Goal: Information Seeking & Learning: Learn about a topic

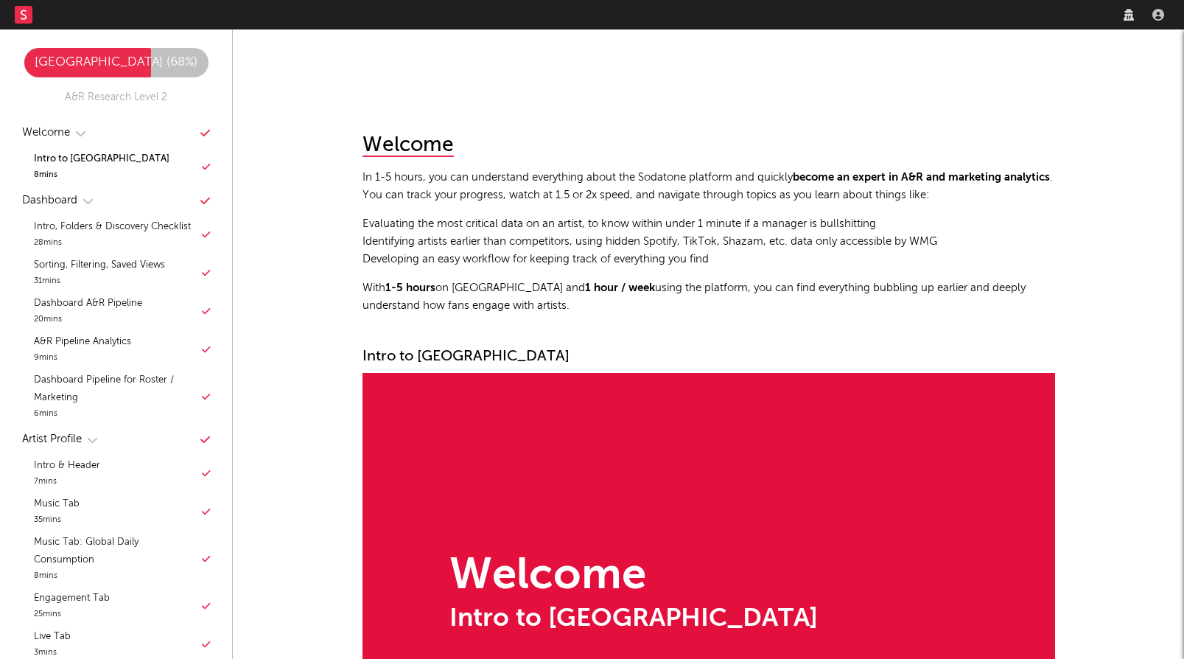
scroll to position [296, 0]
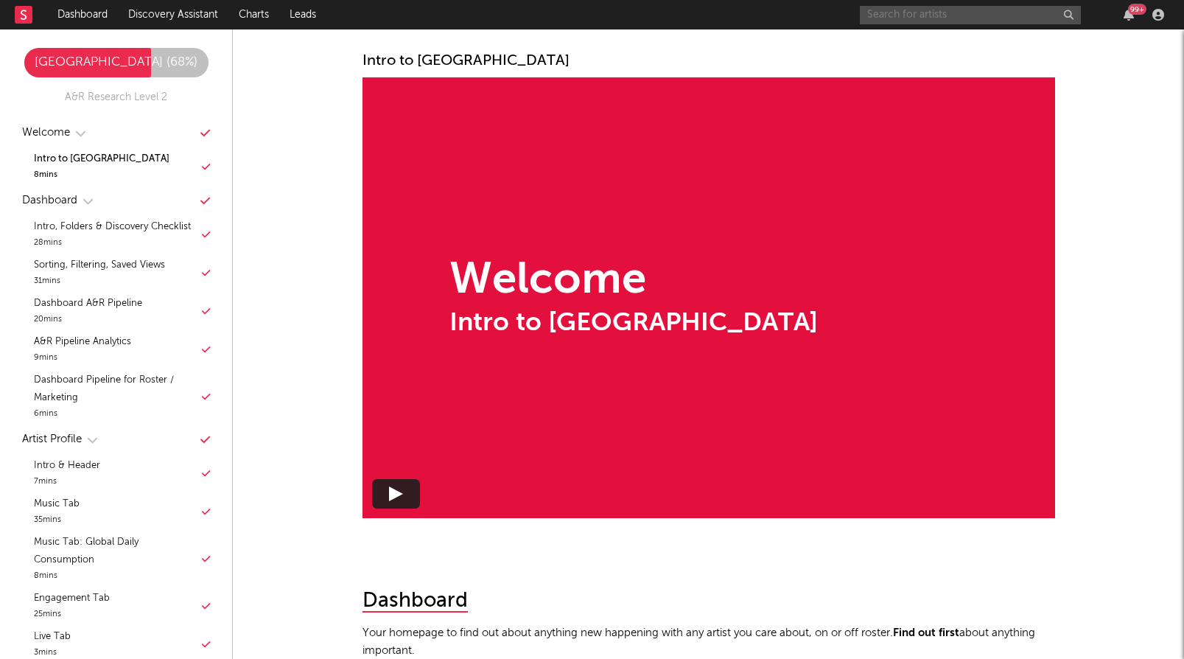
click at [1016, 21] on input "text" at bounding box center [970, 15] width 221 height 18
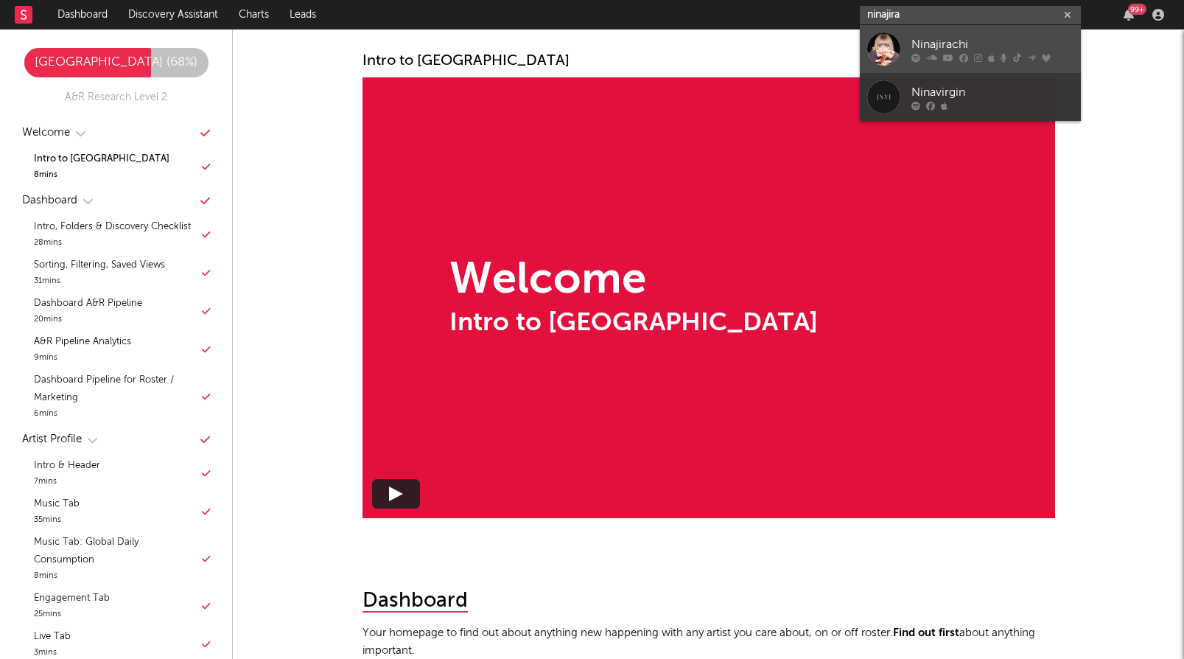
type input "ninajira"
click at [984, 50] on div "Ninajirachi" at bounding box center [993, 44] width 162 height 18
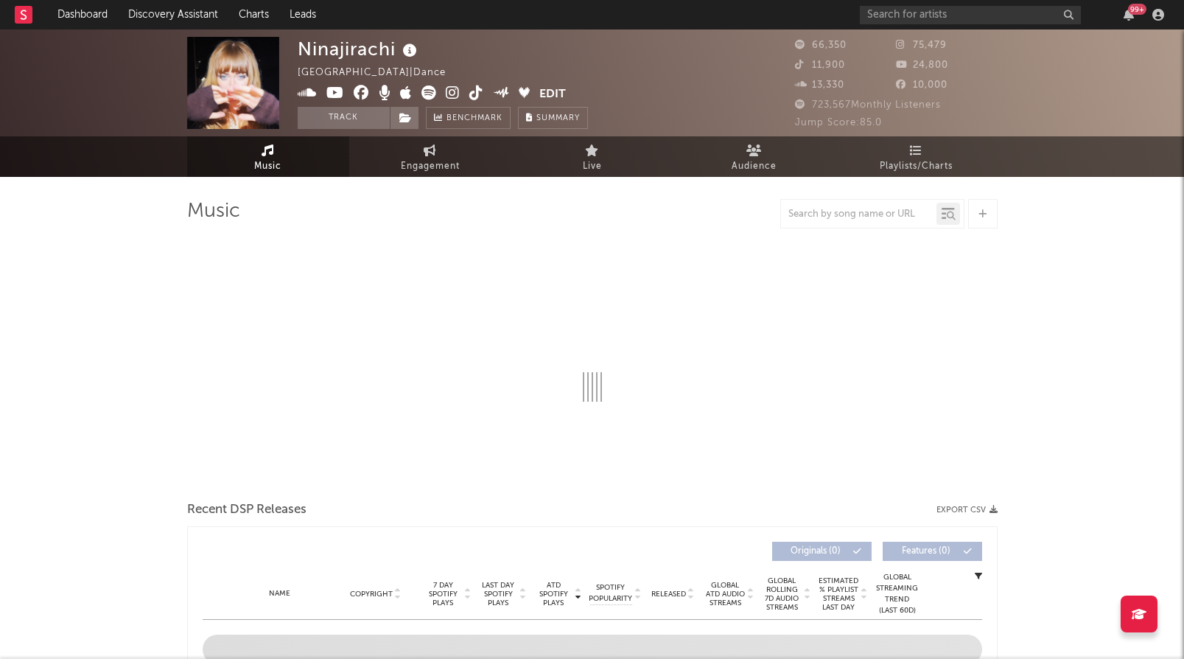
select select "6m"
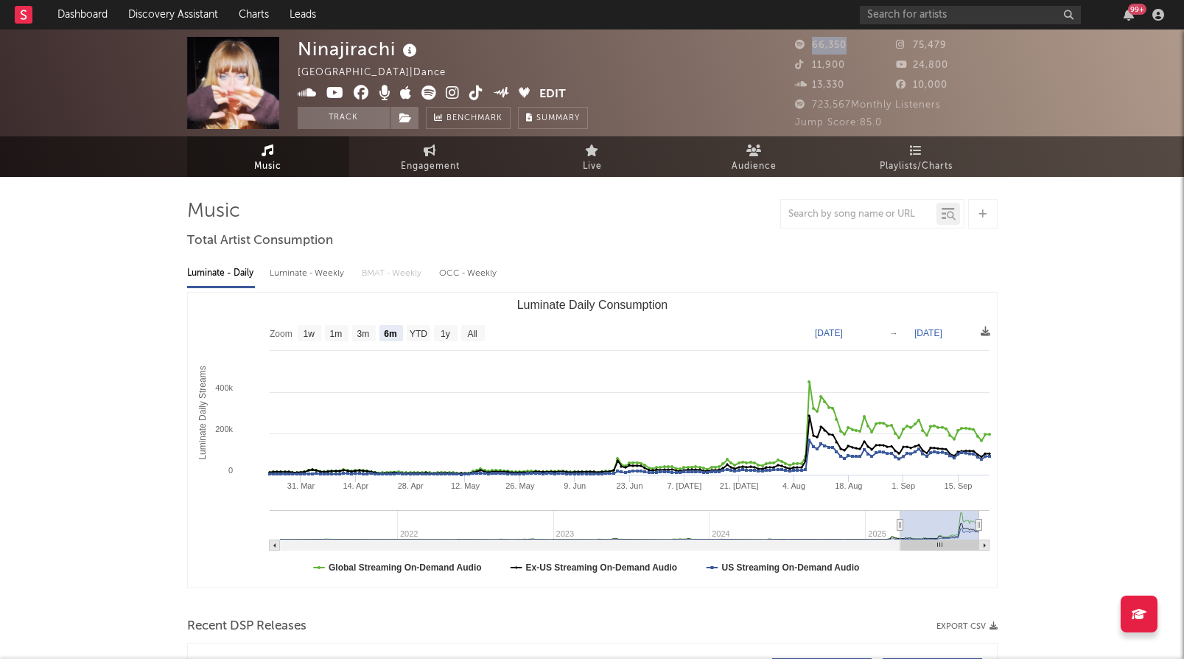
copy span "66,350"
drag, startPoint x: 860, startPoint y: 43, endPoint x: 814, endPoint y: 43, distance: 46.4
click at [814, 43] on div "66,350" at bounding box center [846, 46] width 102 height 18
click at [429, 91] on icon at bounding box center [429, 92] width 15 height 15
click at [477, 94] on icon at bounding box center [476, 92] width 14 height 15
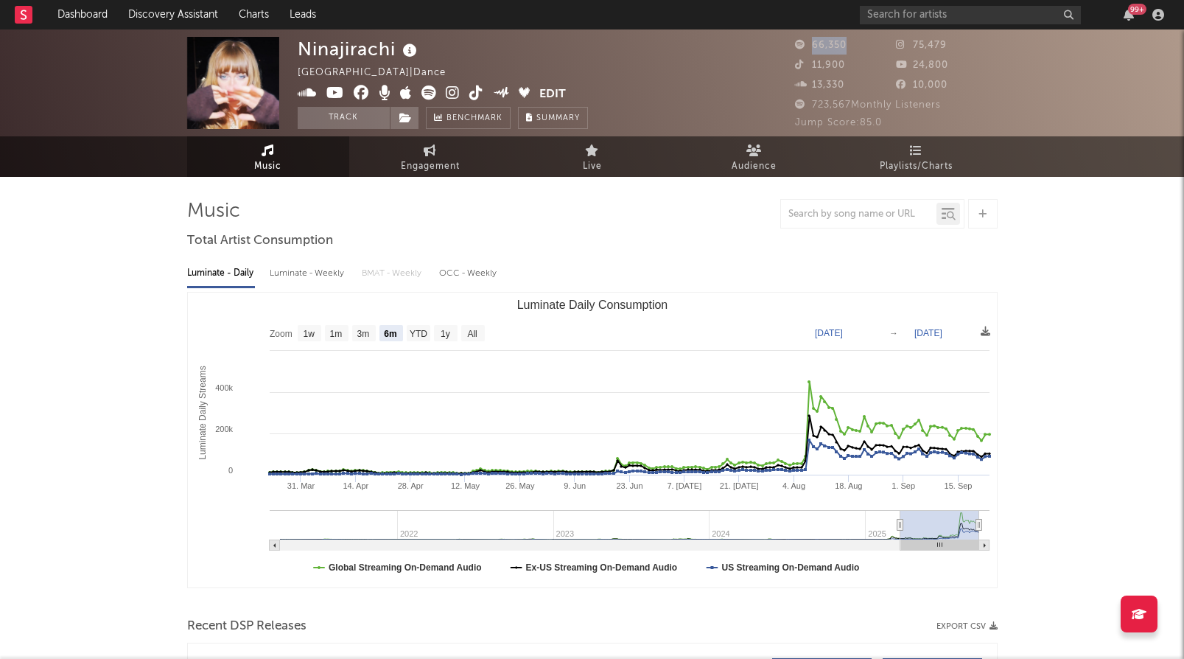
click at [452, 90] on icon at bounding box center [453, 92] width 14 height 15
click at [338, 91] on icon at bounding box center [335, 92] width 18 height 15
click at [329, 273] on div "Luminate - Weekly" at bounding box center [308, 273] width 77 height 25
select select "6m"
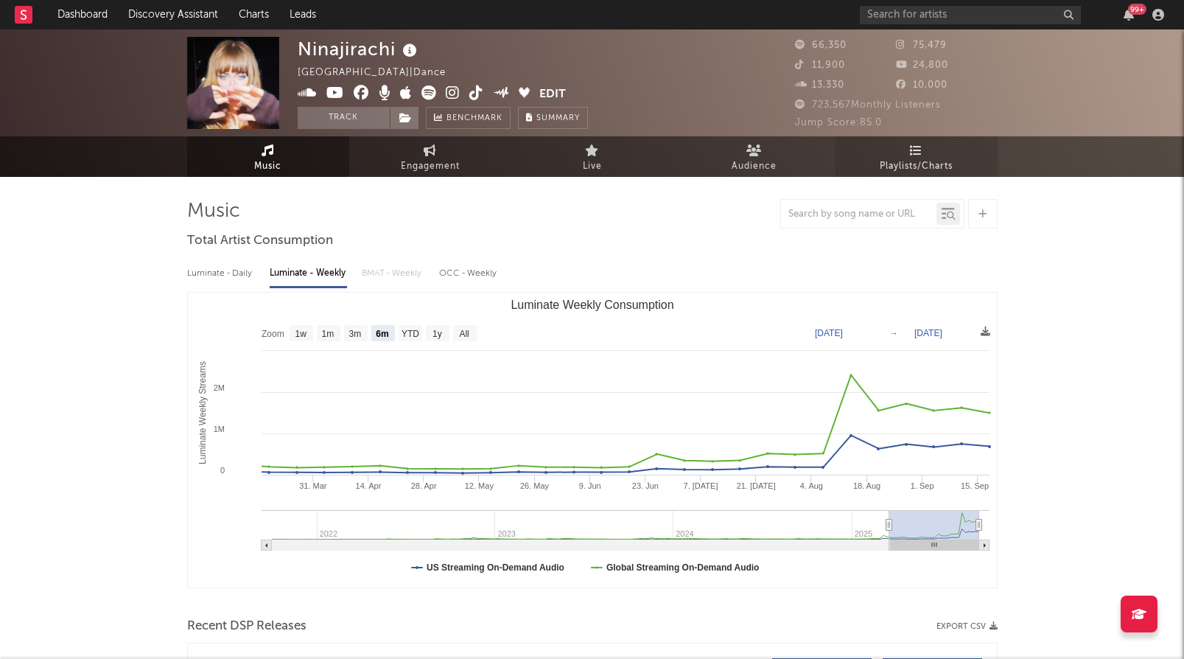
click at [887, 167] on span "Playlists/Charts" at bounding box center [916, 167] width 73 height 18
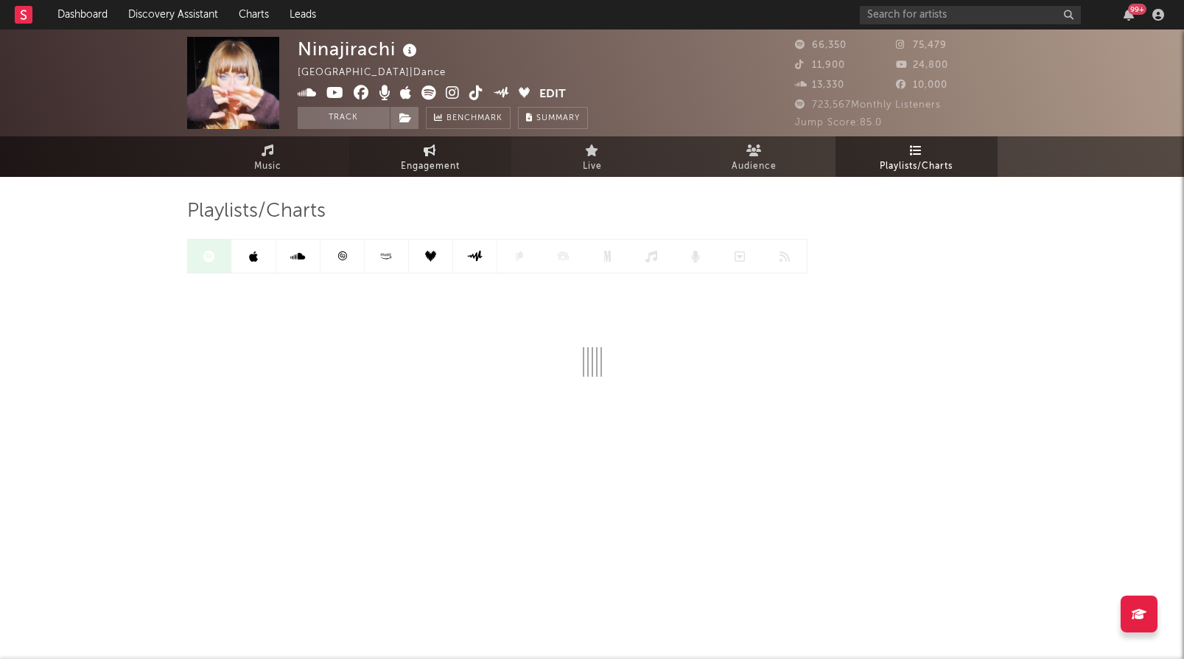
click at [457, 162] on span "Engagement" at bounding box center [430, 167] width 59 height 18
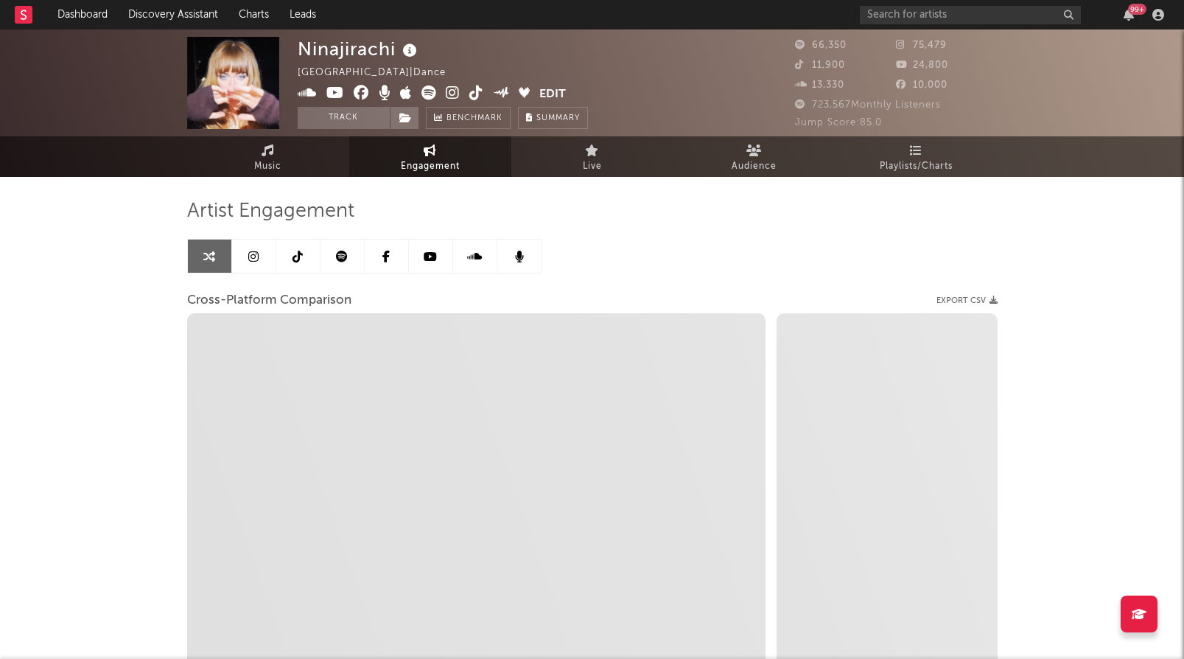
select select "1w"
select select "1m"
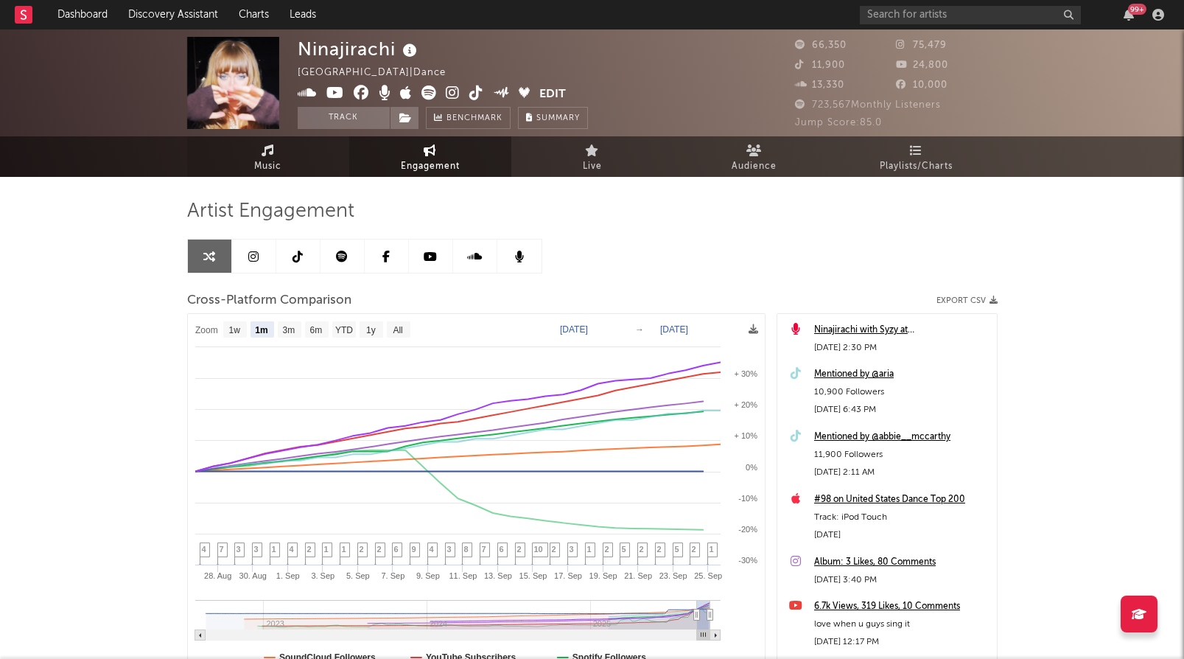
click at [264, 155] on icon at bounding box center [268, 150] width 13 height 12
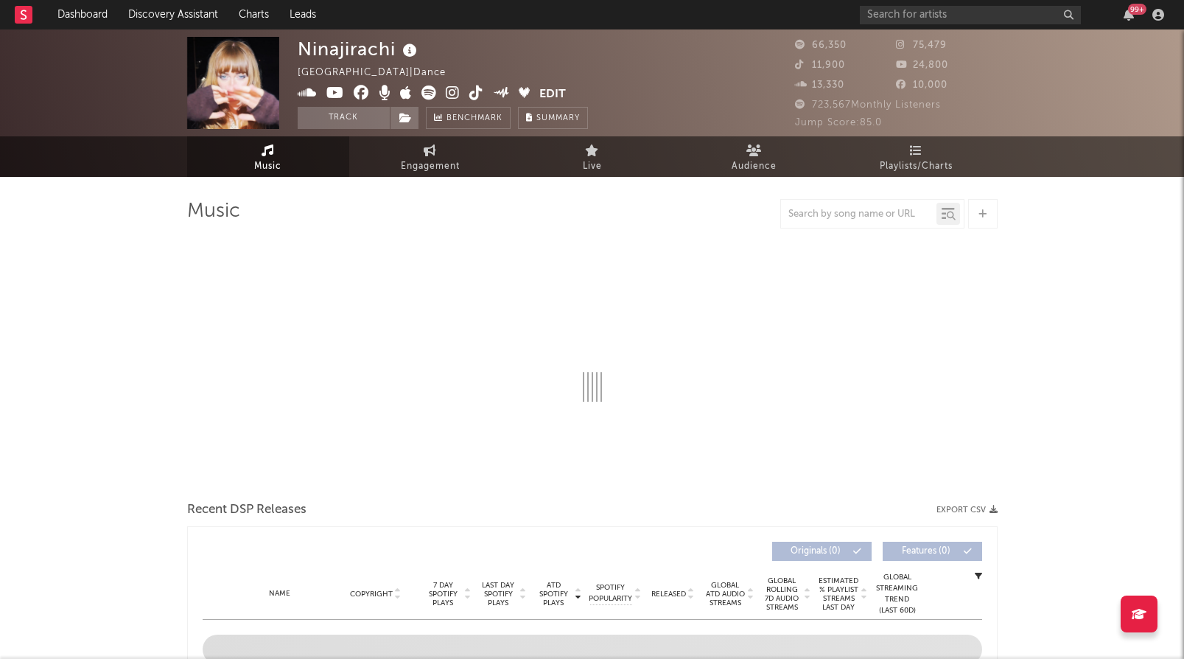
select select "6m"
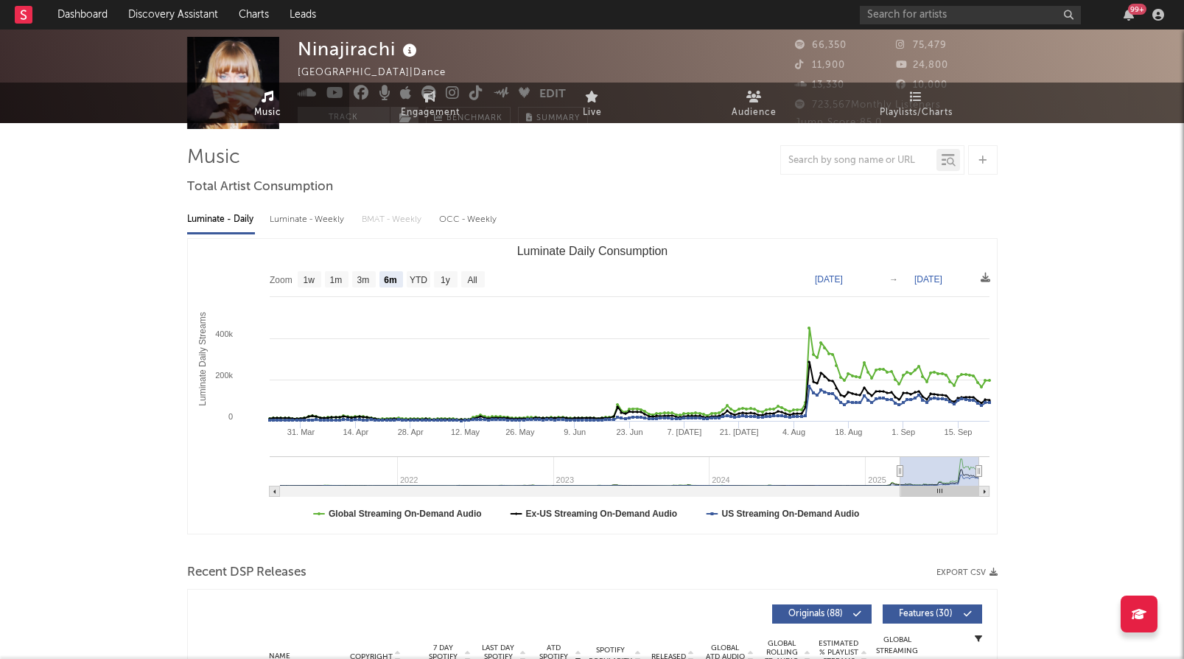
scroll to position [56, 0]
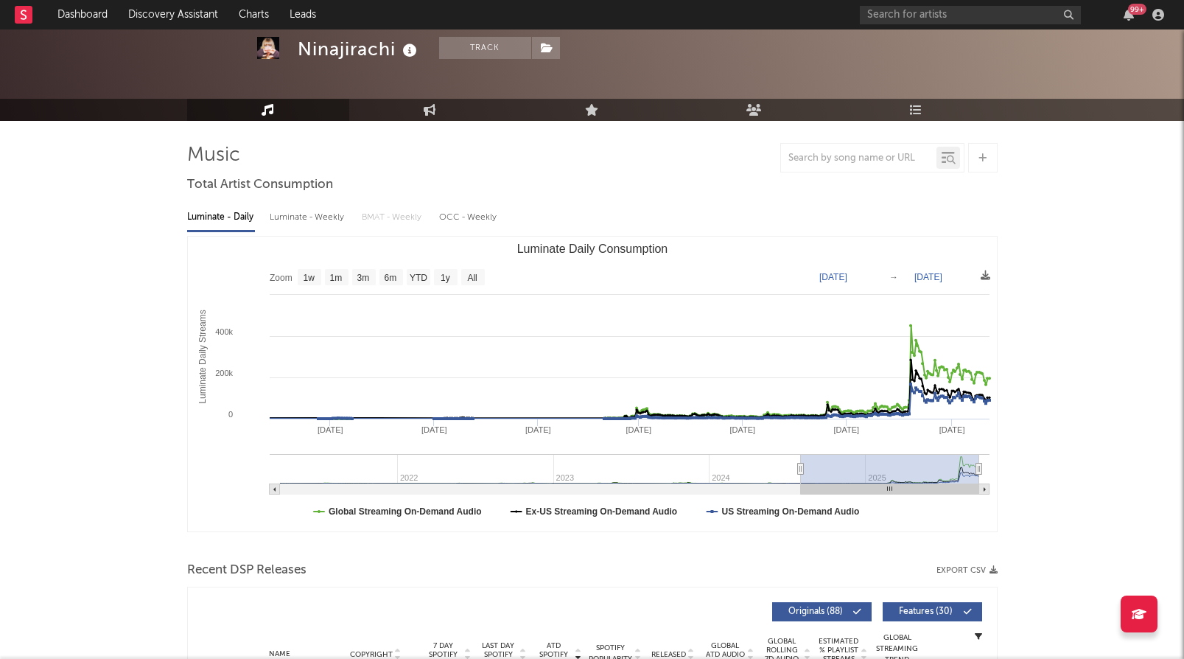
type input "[DATE]"
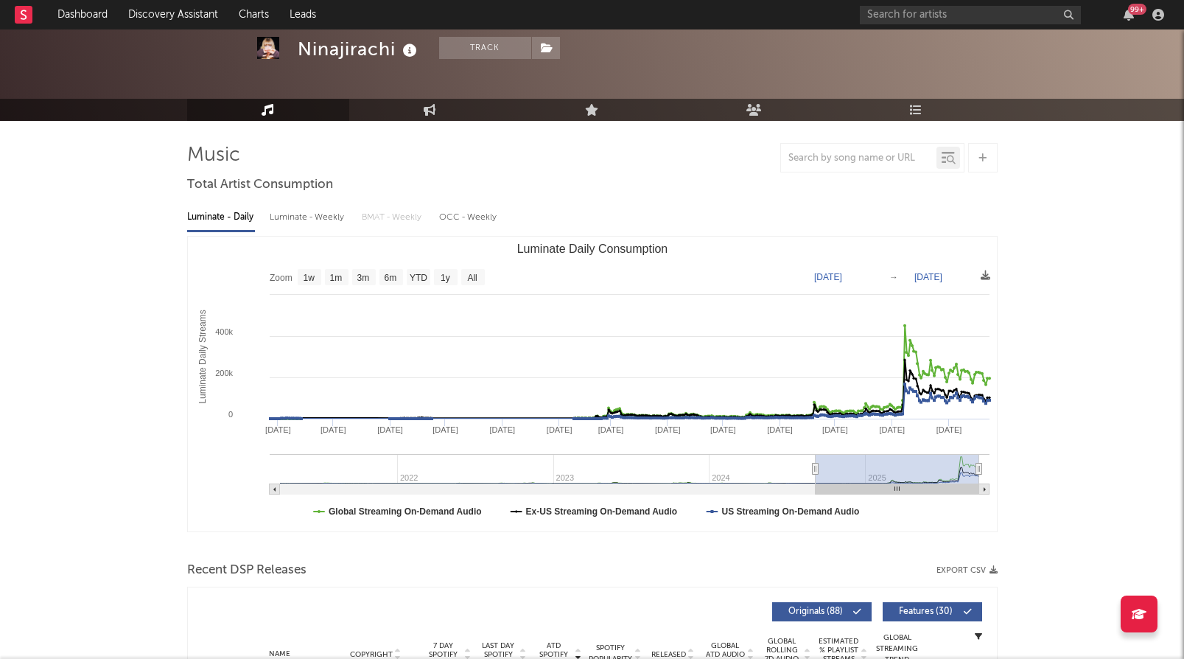
select select "1y"
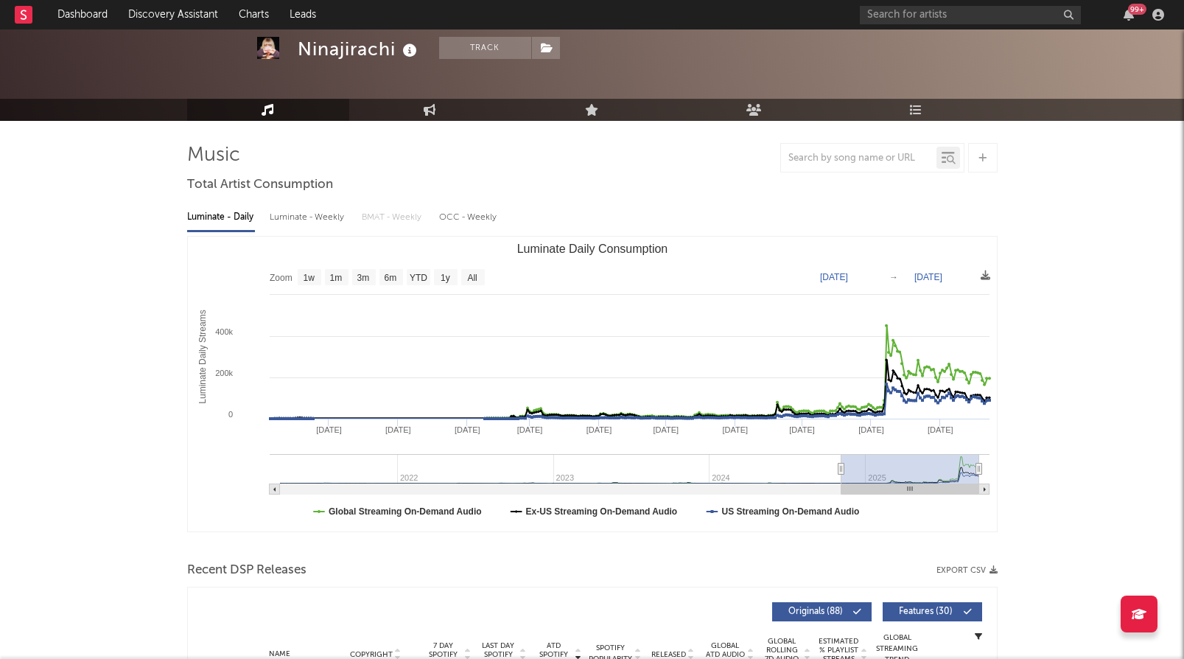
type input "[DATE]"
drag, startPoint x: 902, startPoint y: 466, endPoint x: 839, endPoint y: 465, distance: 62.6
click at [840, 465] on icon "Luminate Daily Consumption" at bounding box center [841, 469] width 6 height 11
click at [425, 273] on text "YTD" at bounding box center [418, 278] width 18 height 10
select select "YTD"
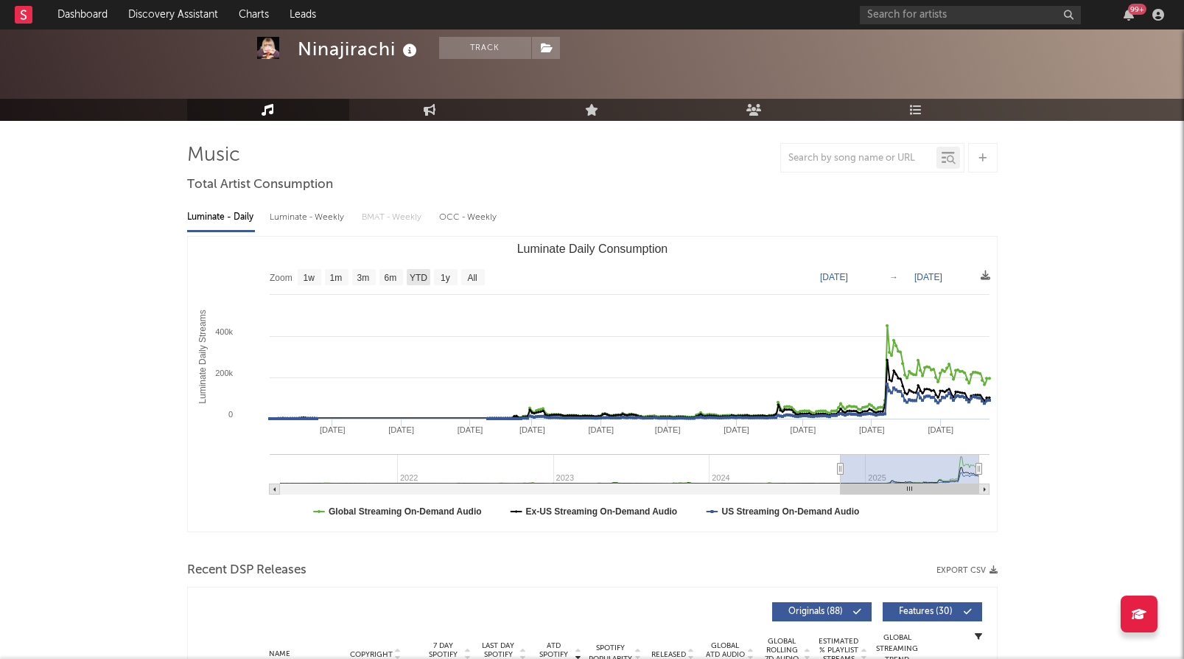
type input "[DATE]"
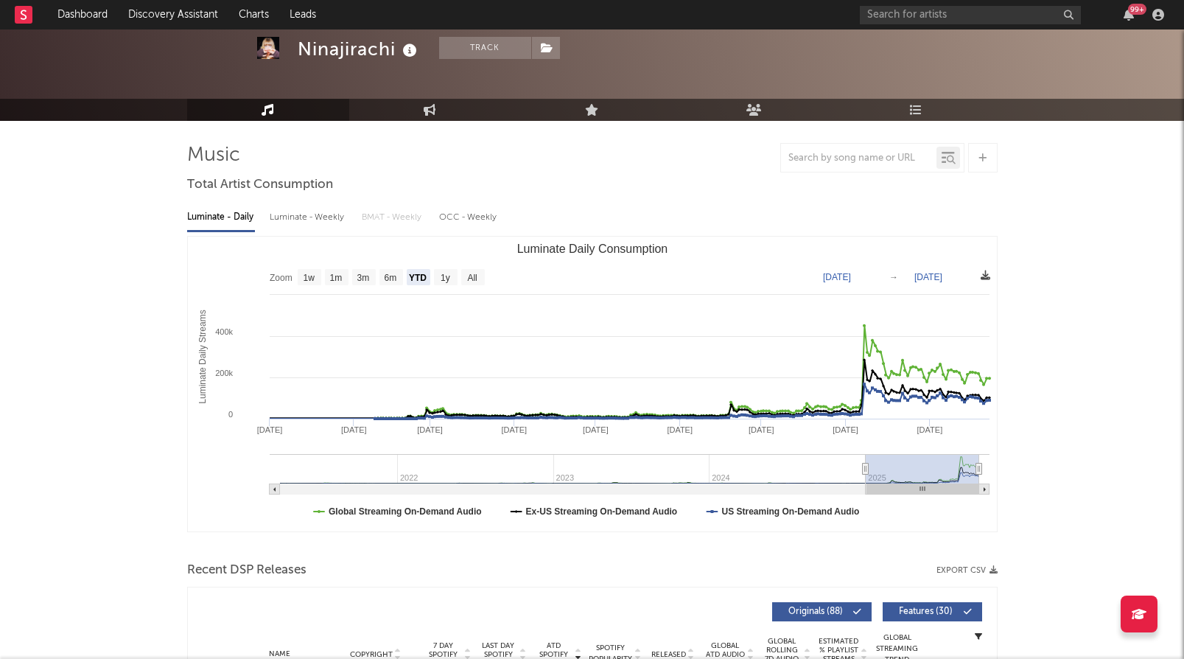
click at [987, 278] on icon at bounding box center [986, 275] width 10 height 10
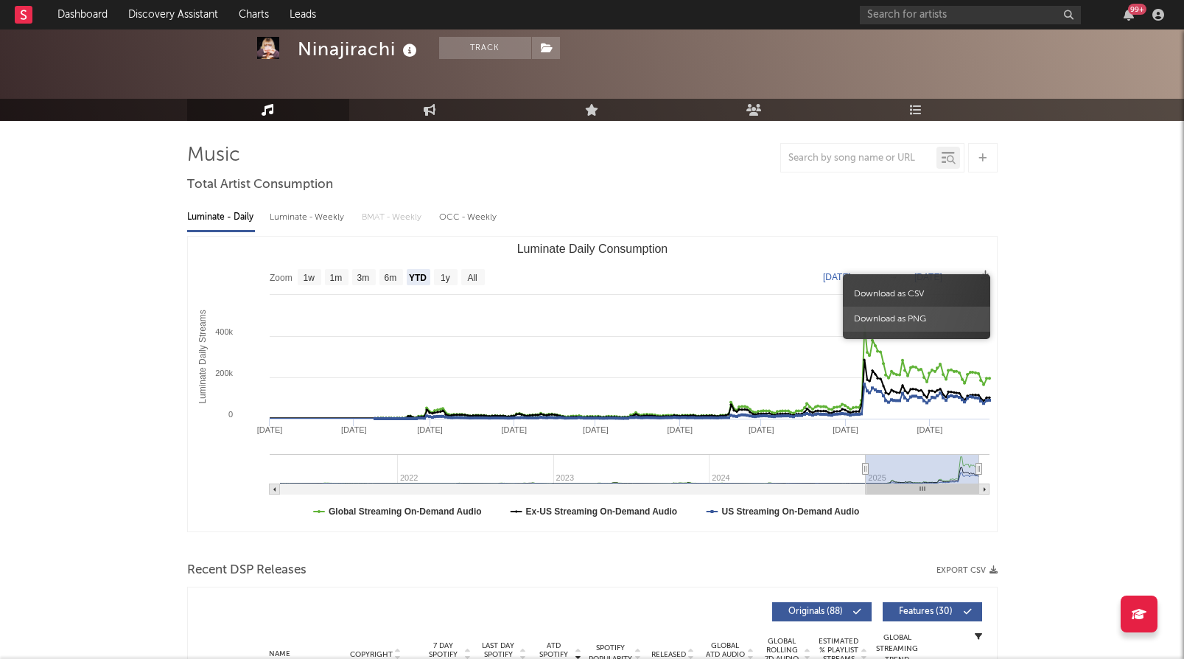
click at [955, 321] on span "Download as PNG" at bounding box center [916, 319] width 147 height 25
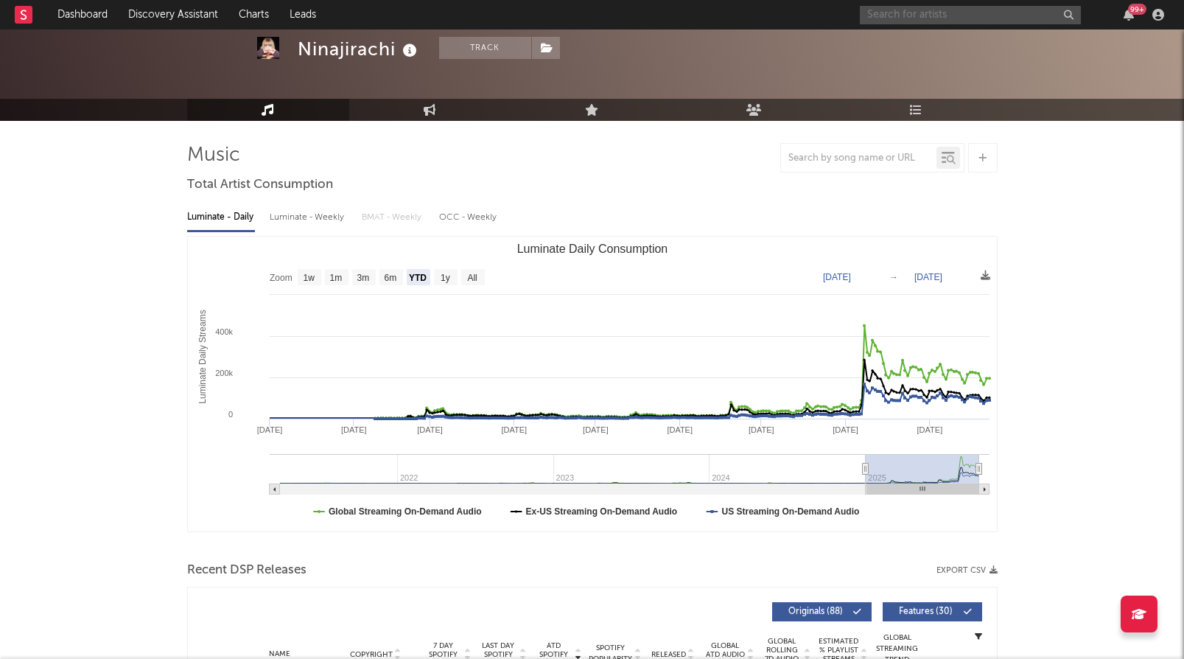
click at [897, 13] on input "text" at bounding box center [970, 15] width 221 height 18
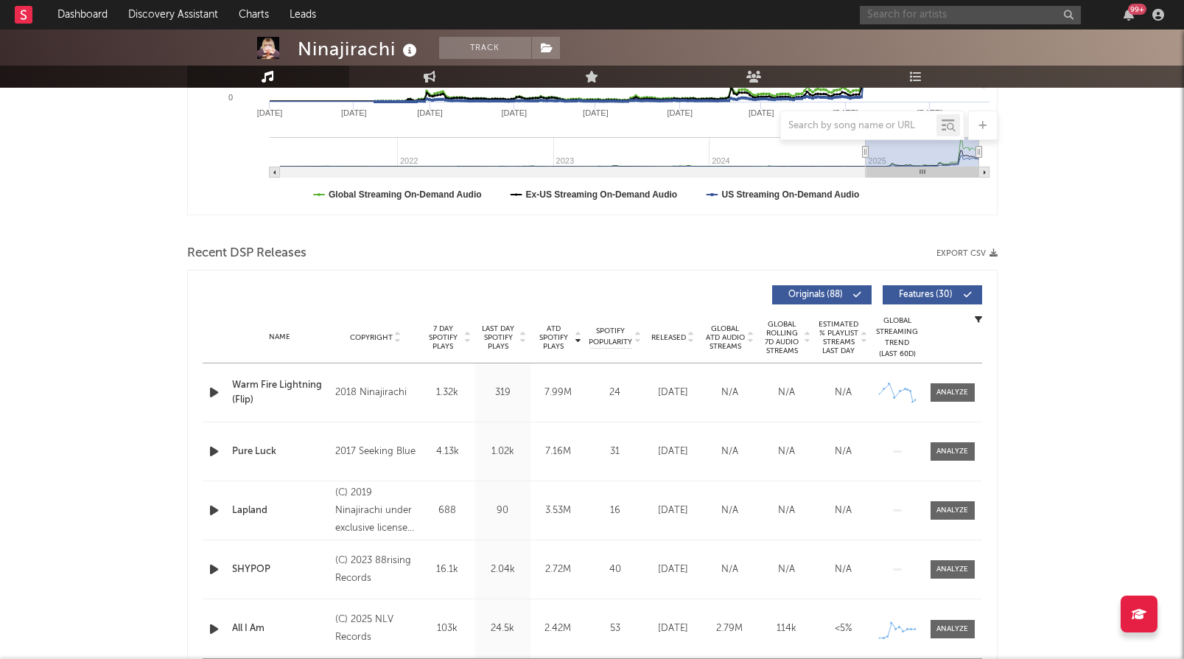
scroll to position [410, 0]
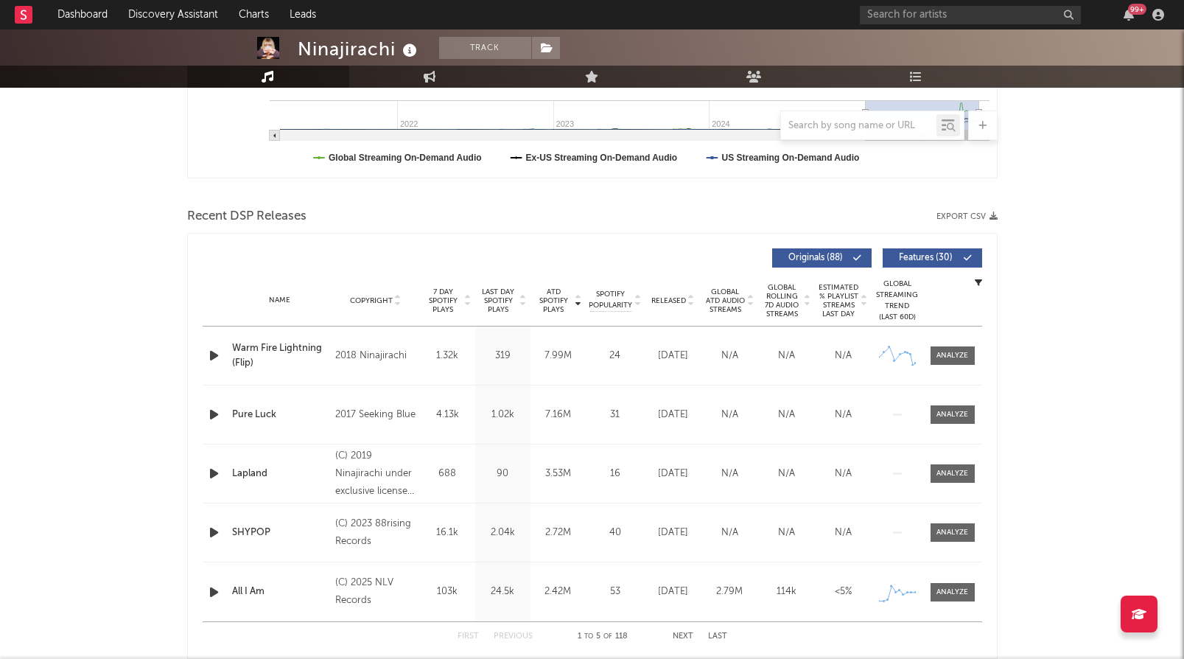
click at [550, 298] on span "ATD Spotify Plays" at bounding box center [553, 300] width 39 height 27
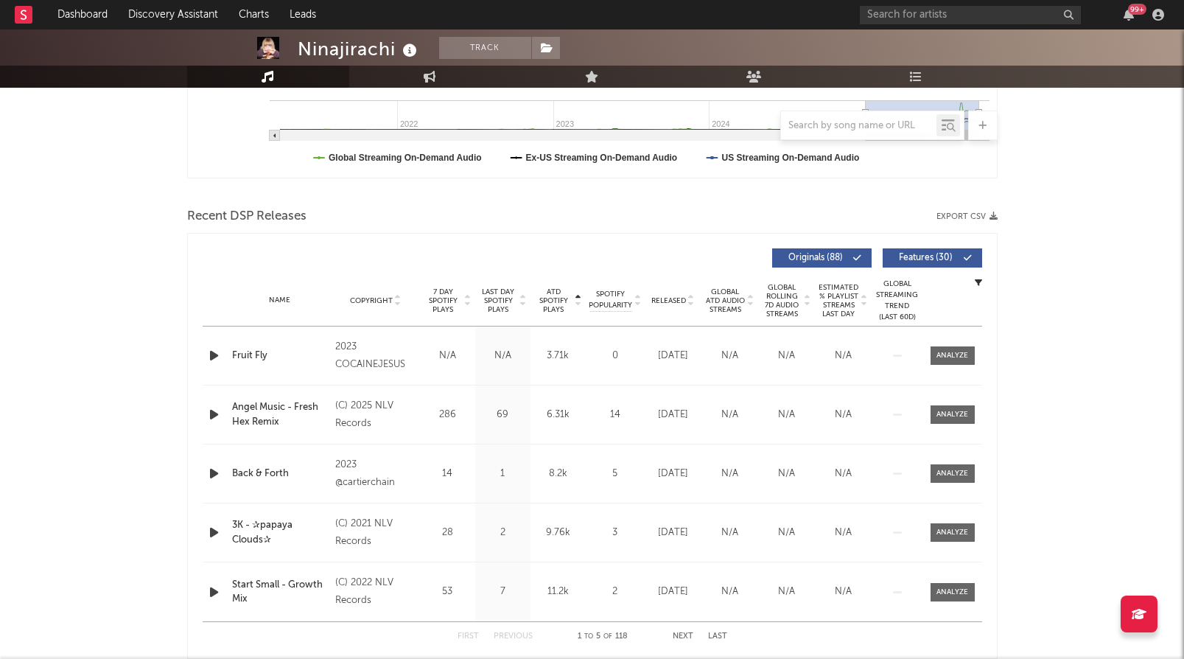
click at [708, 296] on span "Global ATD Audio Streams" at bounding box center [725, 300] width 41 height 27
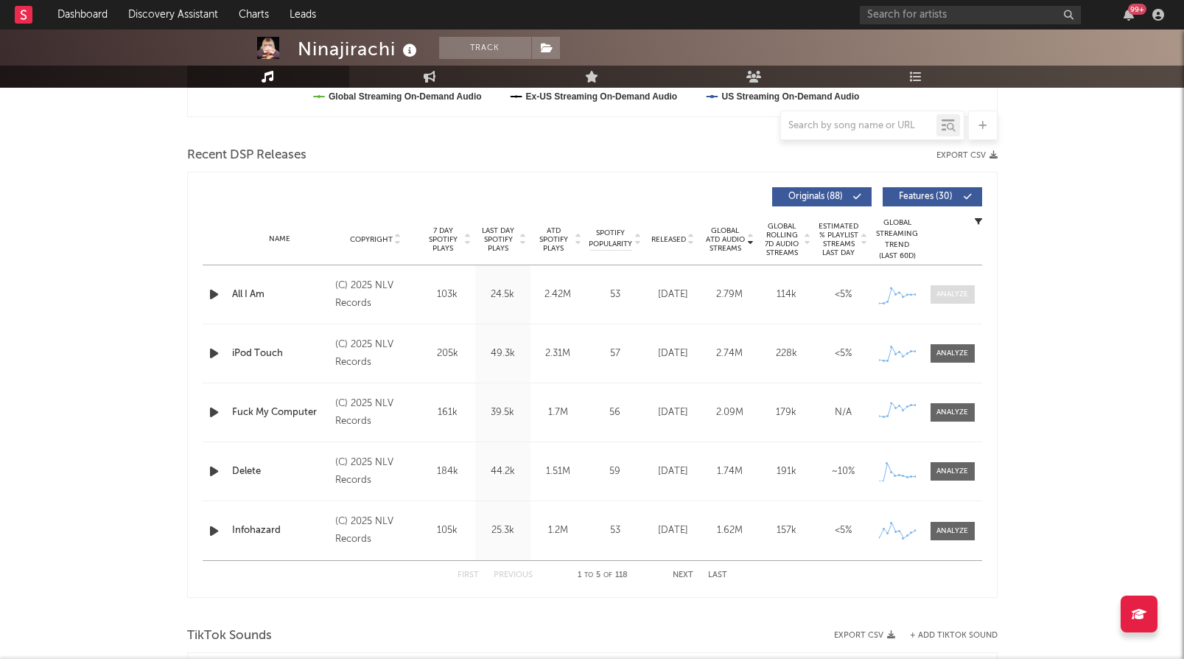
scroll to position [465, 0]
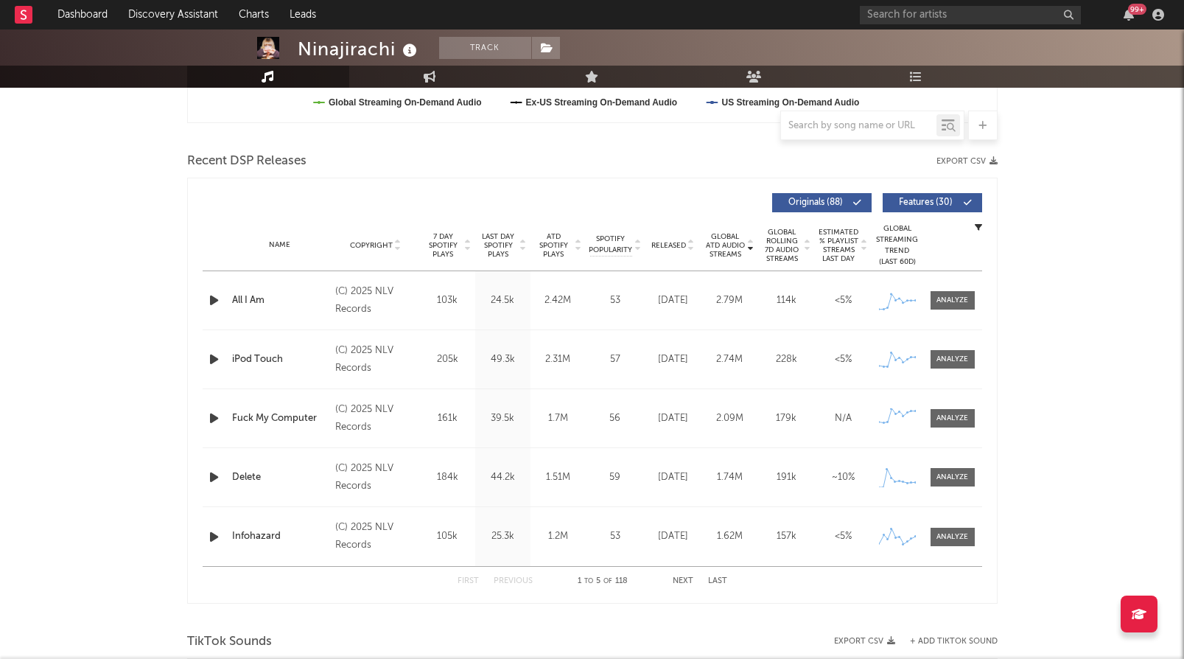
click at [734, 248] on span "Global ATD Audio Streams" at bounding box center [725, 245] width 41 height 27
click at [549, 237] on span "ATD Spotify Plays" at bounding box center [553, 245] width 39 height 27
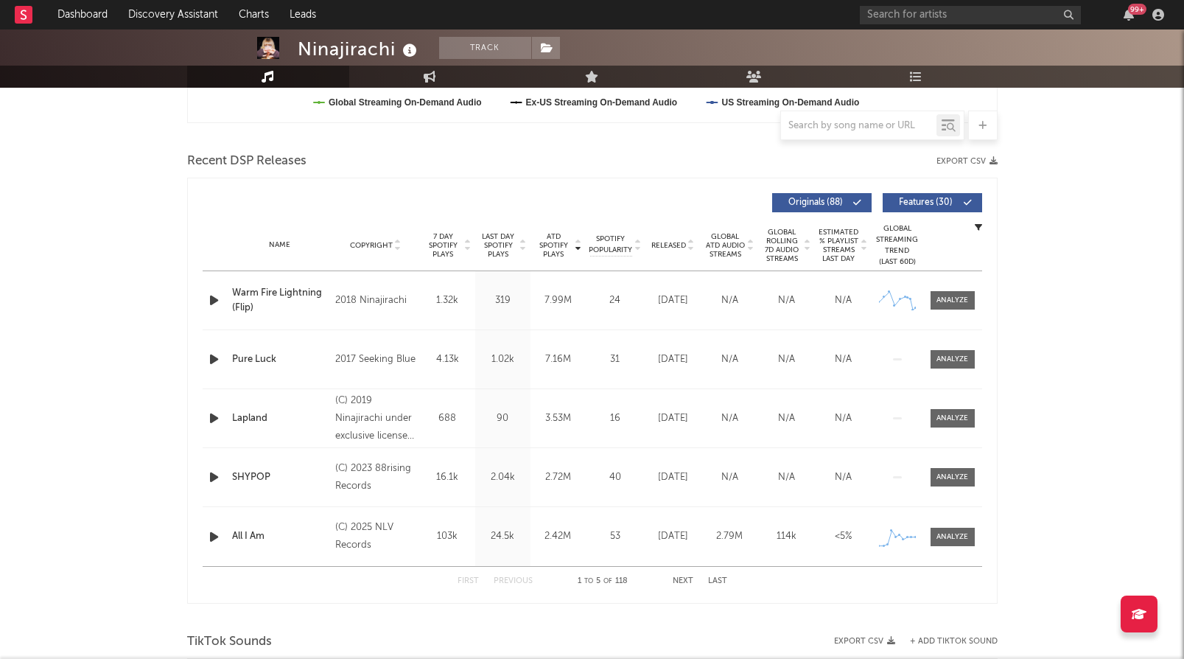
click at [732, 239] on span "Global ATD Audio Streams" at bounding box center [725, 245] width 41 height 27
click at [552, 238] on span "ATD Spotify Plays" at bounding box center [553, 245] width 39 height 27
click at [919, 197] on button "Features ( 30 )" at bounding box center [932, 202] width 99 height 19
click at [738, 250] on span "Global ATD Audio Streams" at bounding box center [725, 245] width 41 height 27
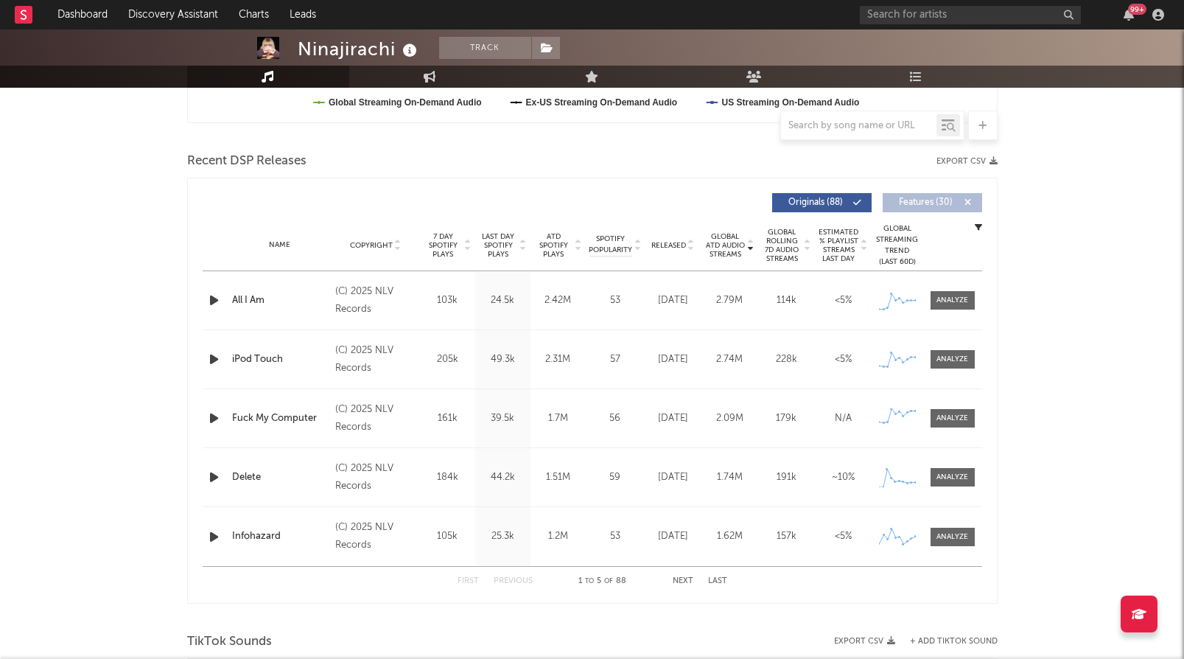
click at [545, 241] on span "ATD Spotify Plays" at bounding box center [553, 245] width 39 height 27
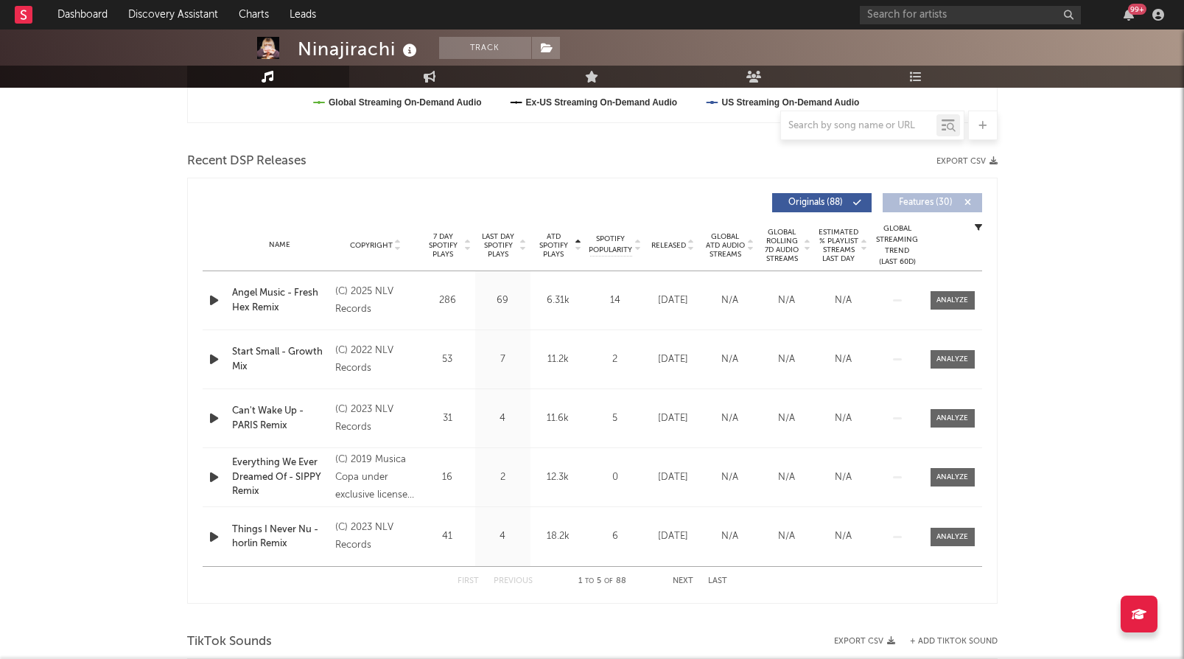
click at [545, 241] on span "ATD Spotify Plays" at bounding box center [553, 245] width 39 height 27
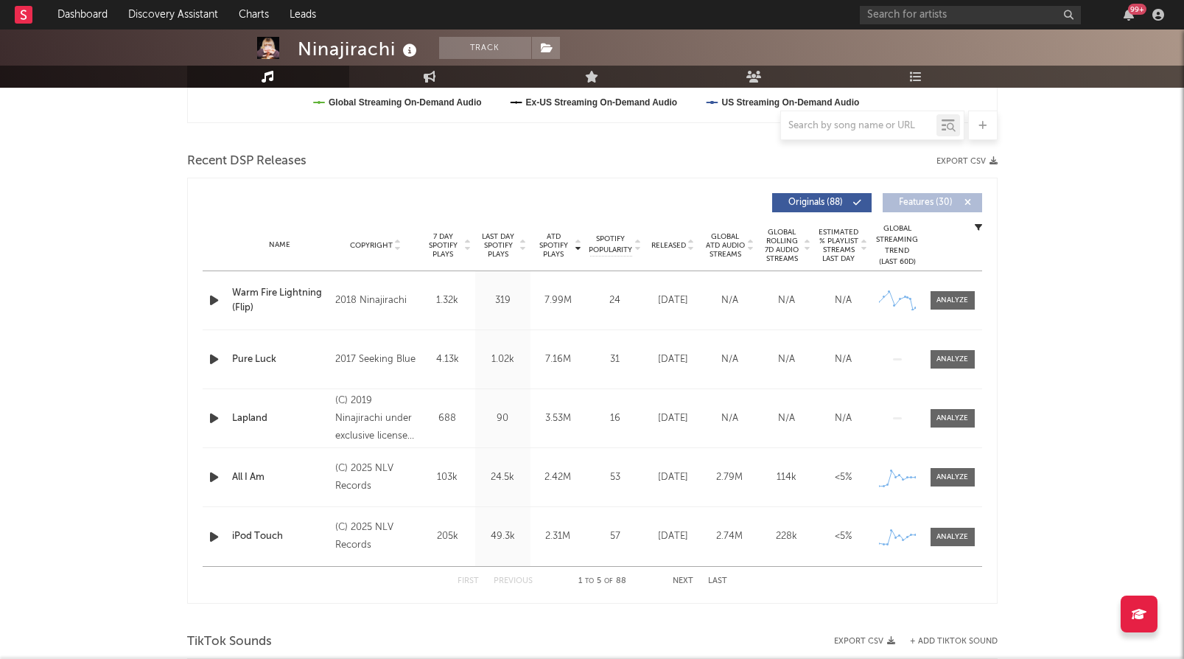
click at [738, 237] on span "Global ATD Audio Streams" at bounding box center [725, 245] width 41 height 27
click at [555, 237] on span "ATD Spotify Plays" at bounding box center [553, 245] width 39 height 27
click at [294, 290] on div "Warm Fire Lightning (Flip)" at bounding box center [280, 300] width 97 height 29
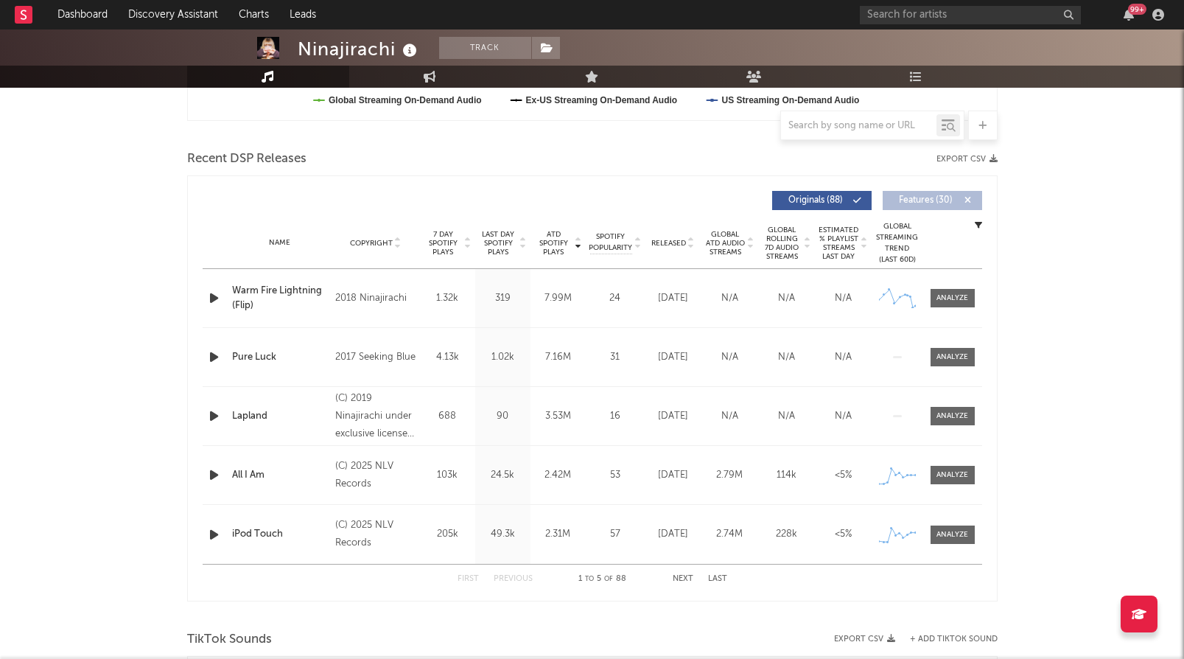
click at [488, 284] on div "Last Day Spotify Plays 319" at bounding box center [502, 298] width 55 height 58
click at [958, 293] on div at bounding box center [953, 298] width 32 height 11
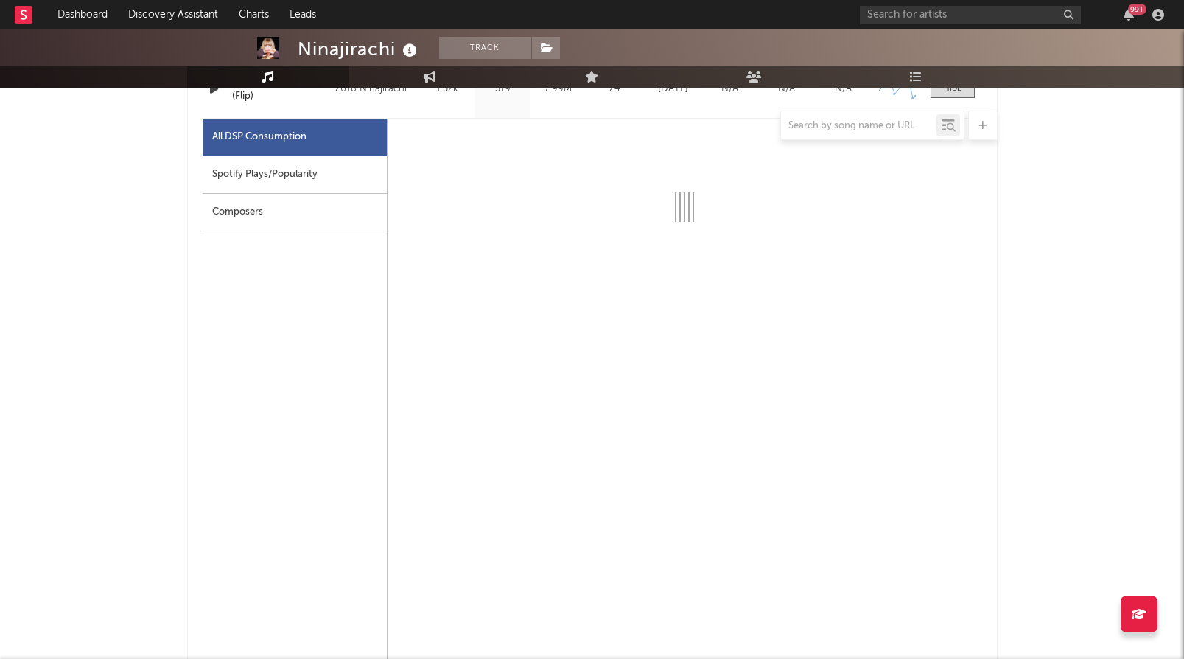
scroll to position [679, 0]
select select "1w"
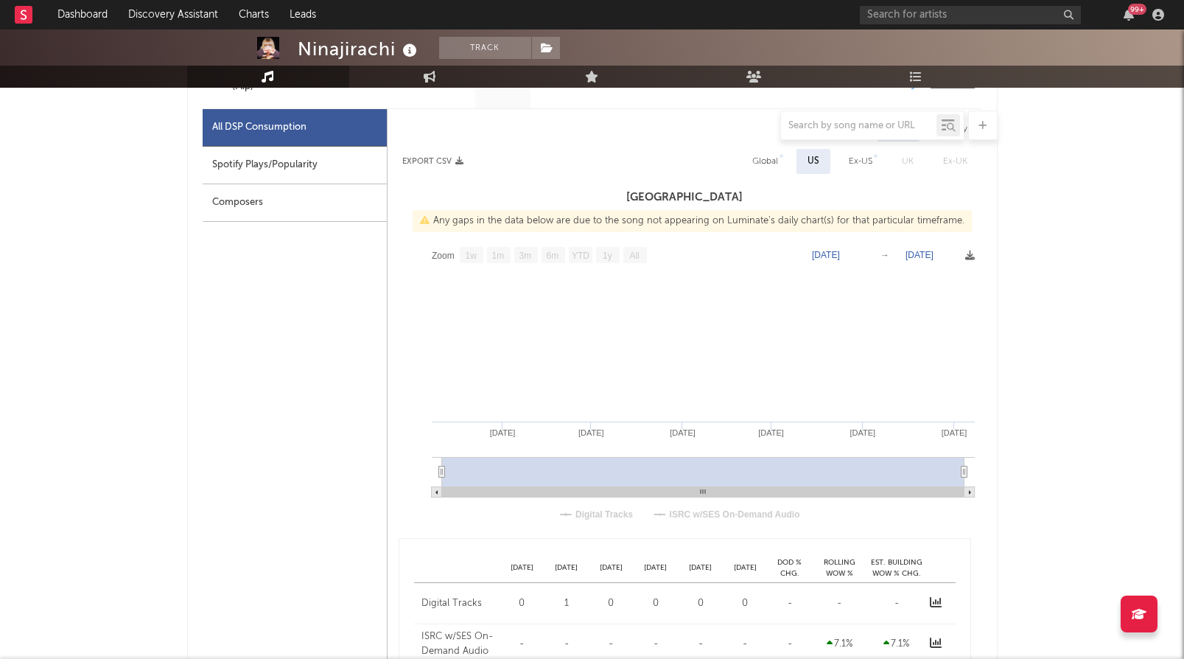
scroll to position [691, 0]
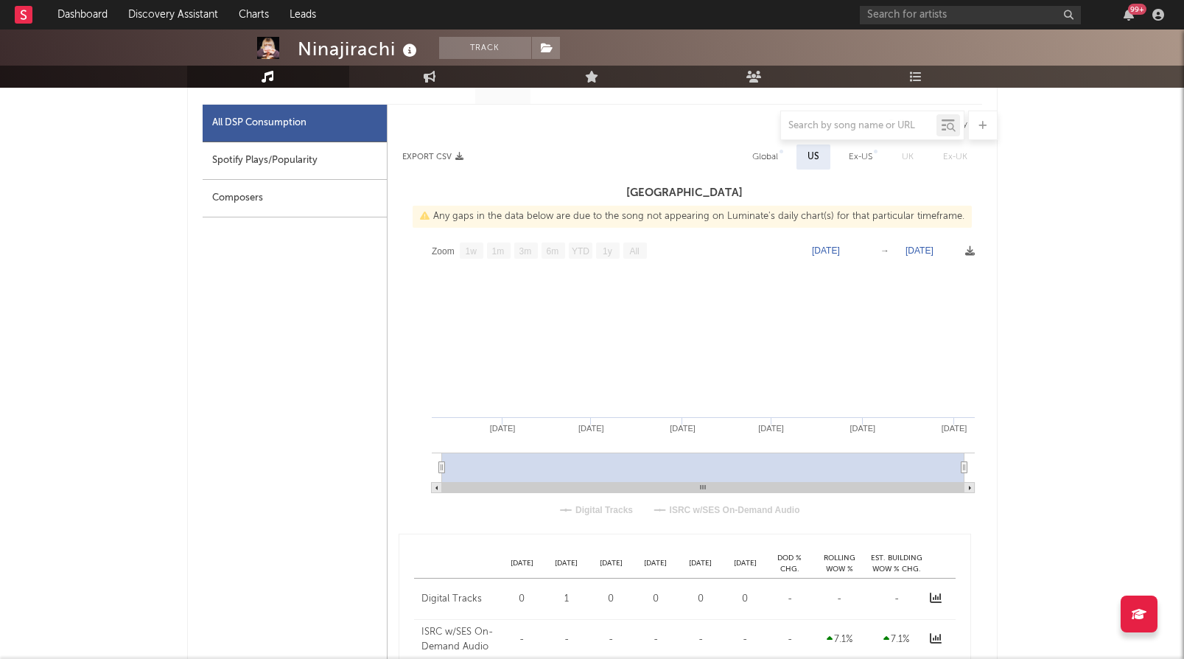
click at [303, 159] on div "Spotify Plays/Popularity" at bounding box center [295, 161] width 184 height 38
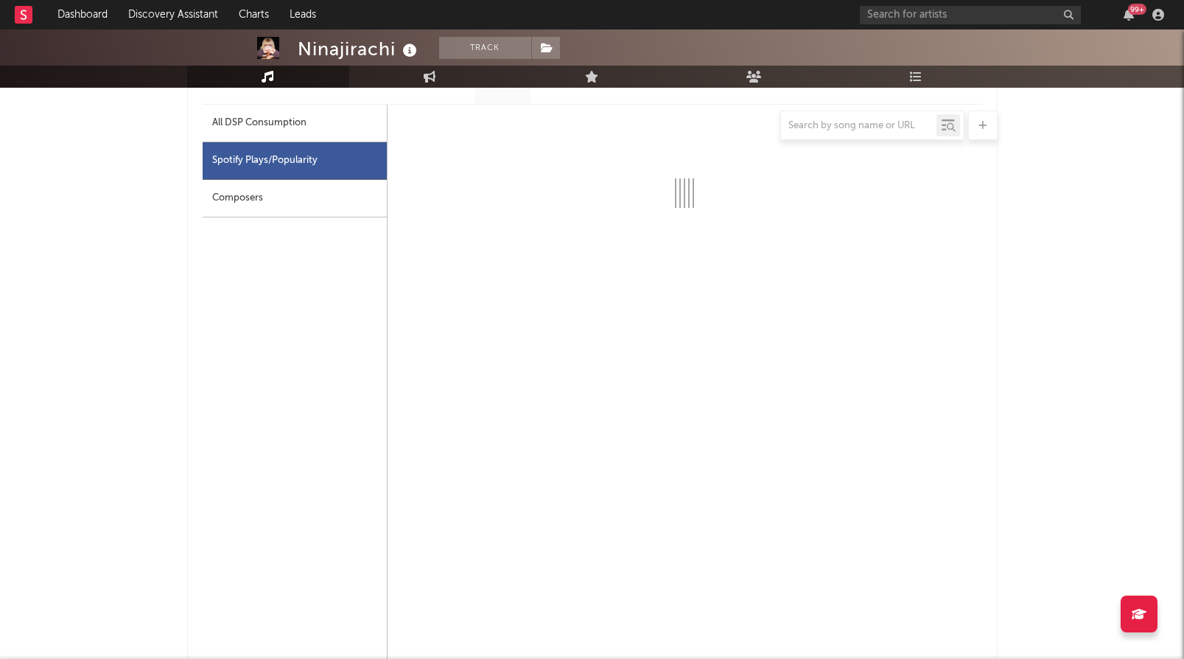
select select "6m"
select select "1w"
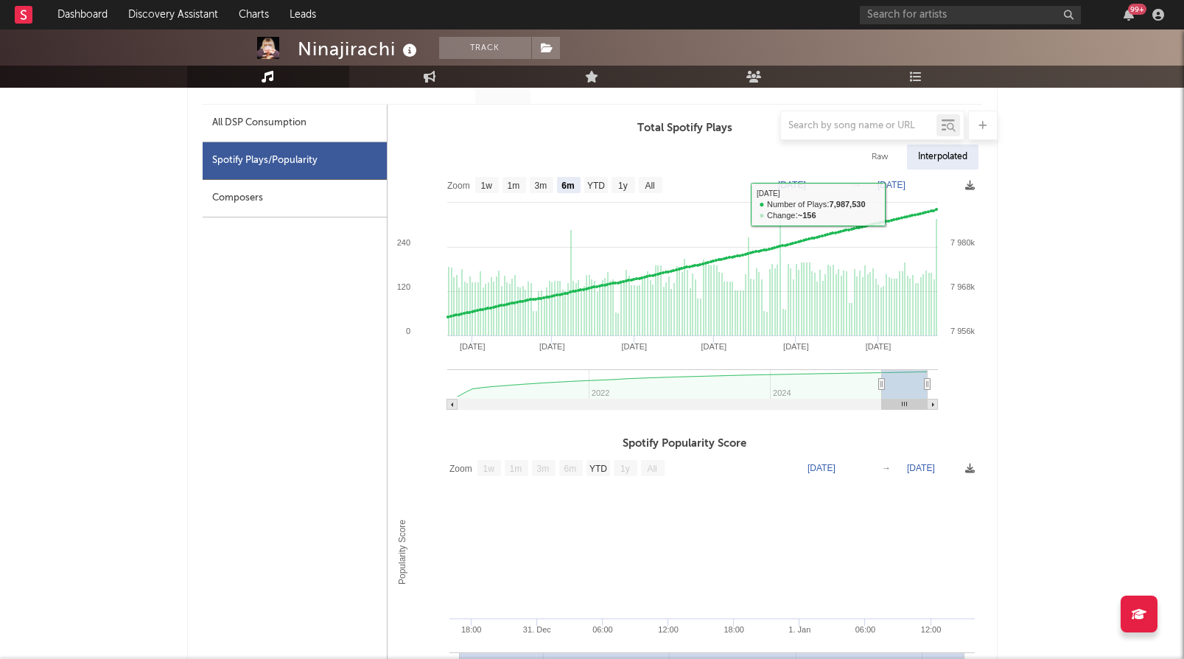
click at [879, 163] on div "Raw" at bounding box center [880, 156] width 39 height 25
select select "6m"
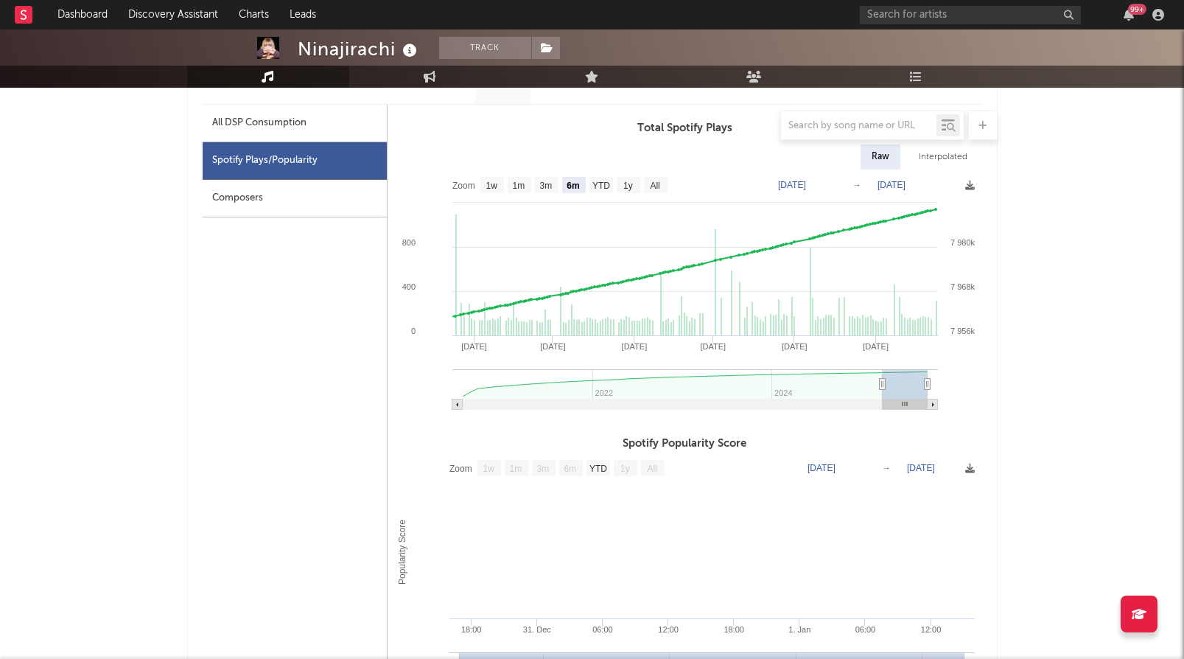
click at [927, 168] on div "Interpolated" at bounding box center [943, 156] width 71 height 25
select select "6m"
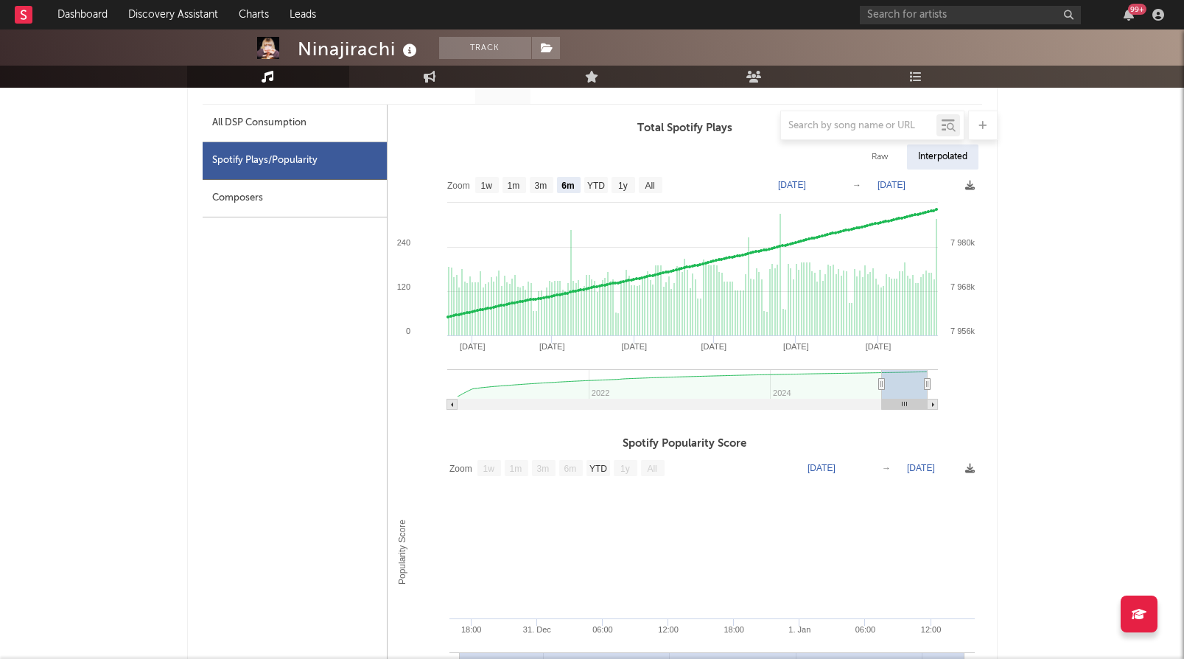
click at [895, 167] on div "Raw" at bounding box center [880, 156] width 39 height 25
select select "6m"
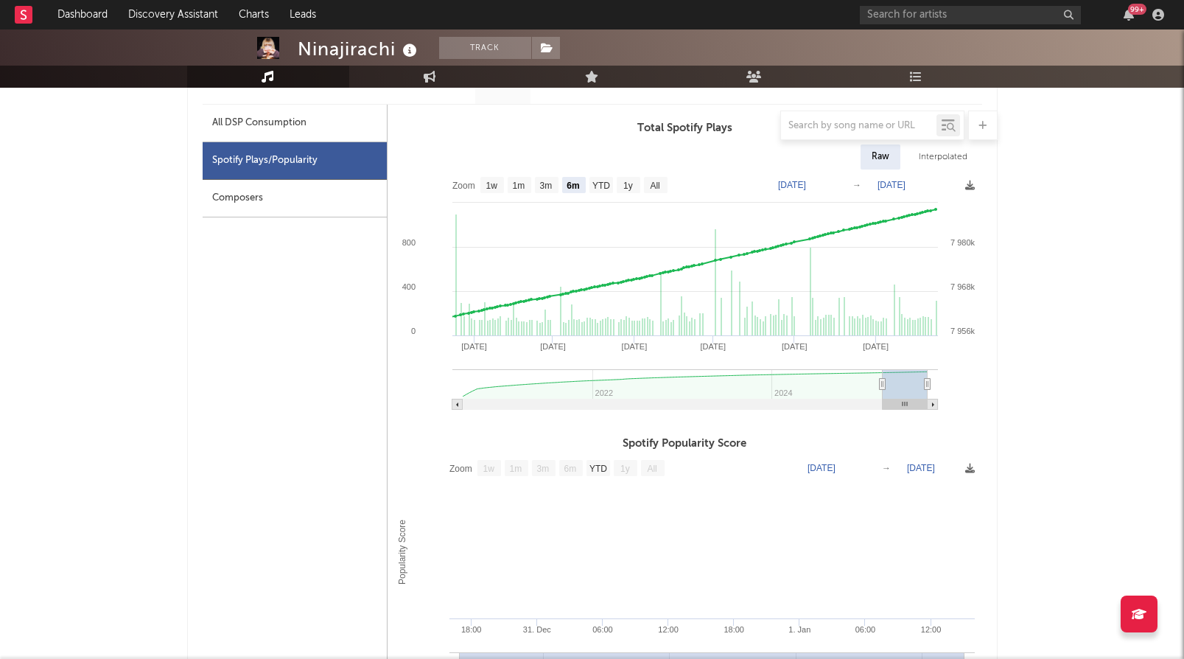
click at [943, 161] on div "Interpolated" at bounding box center [943, 156] width 71 height 25
select select "6m"
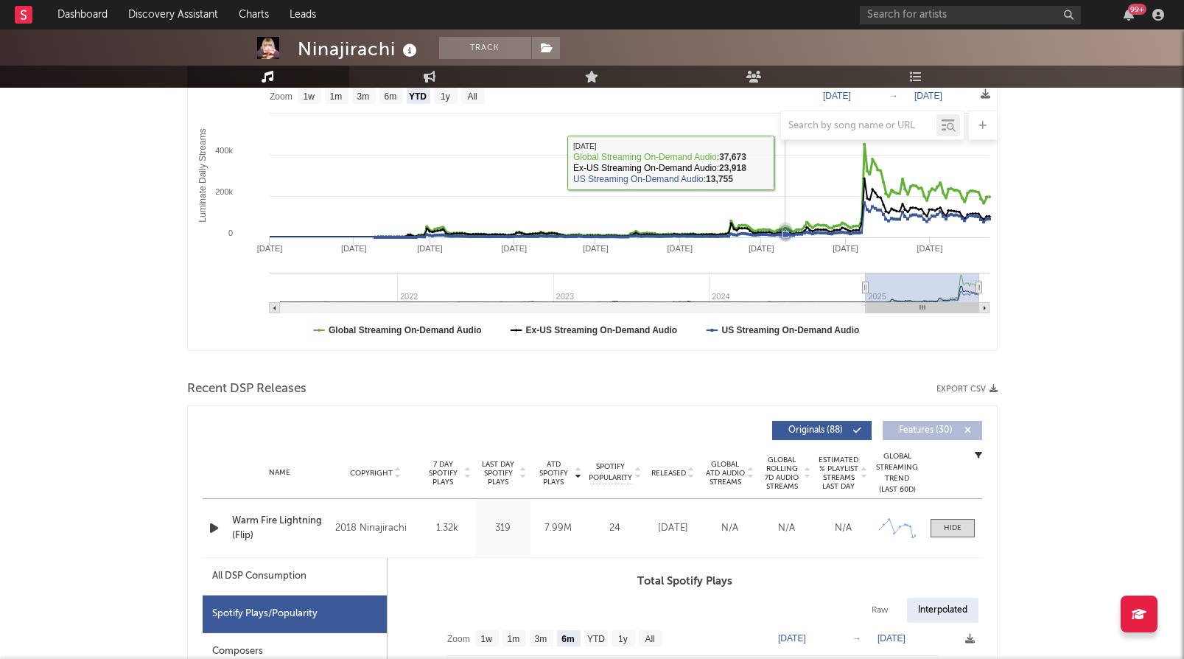
scroll to position [0, 0]
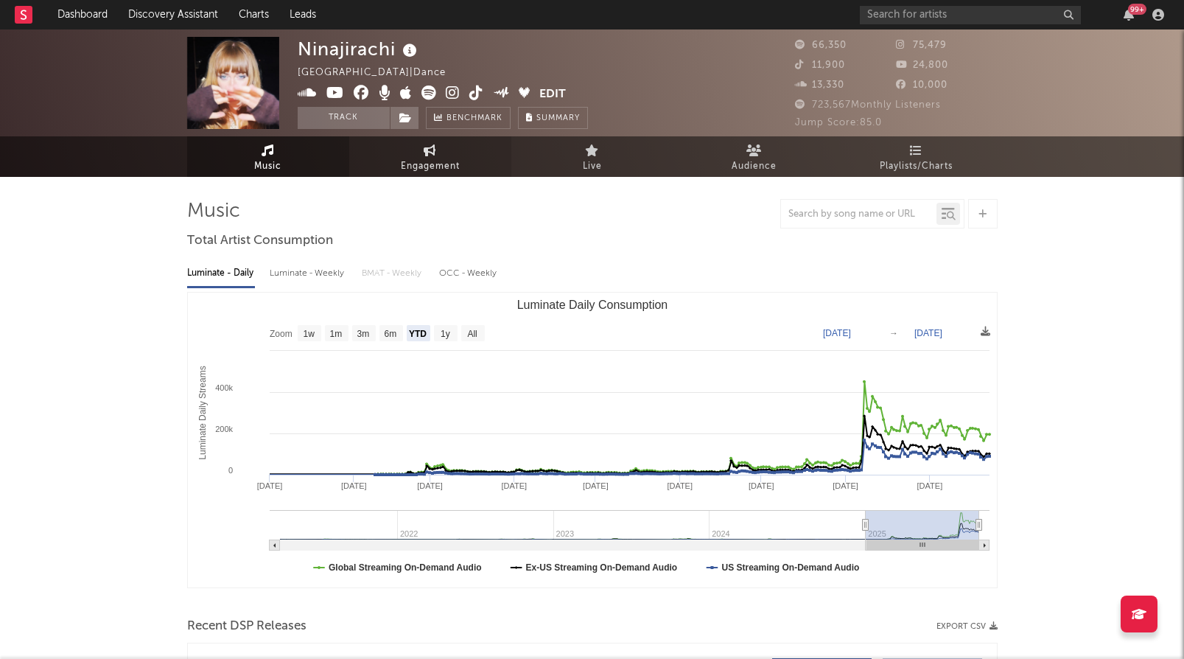
click at [447, 167] on span "Engagement" at bounding box center [430, 167] width 59 height 18
select select "1w"
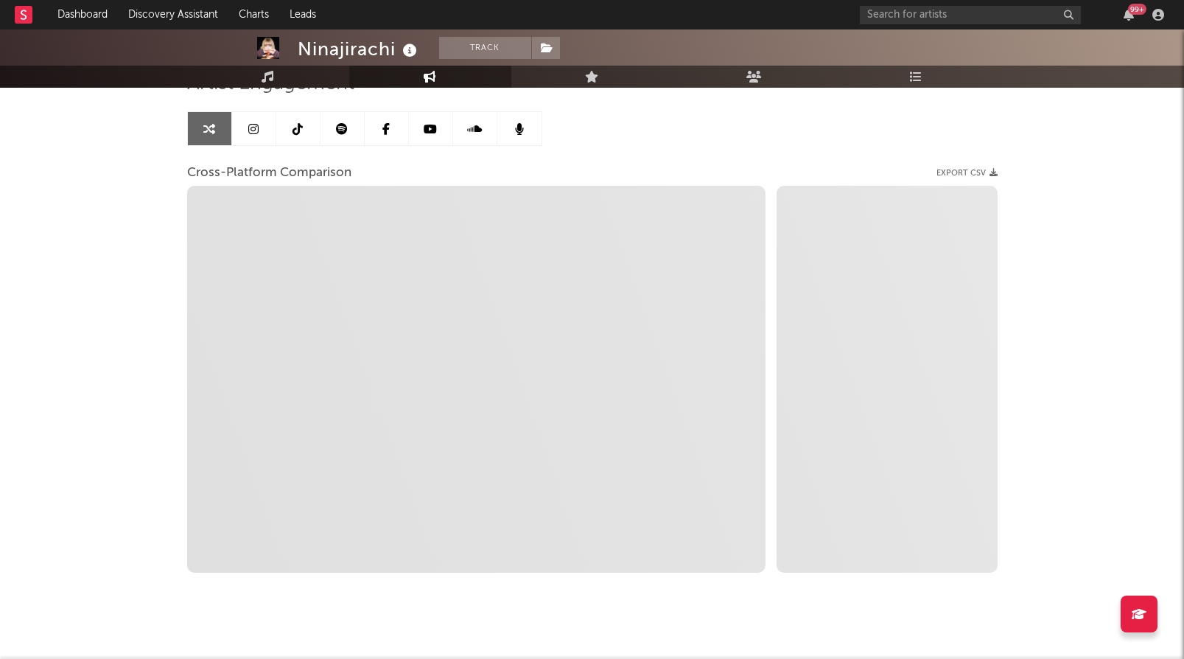
scroll to position [111, 0]
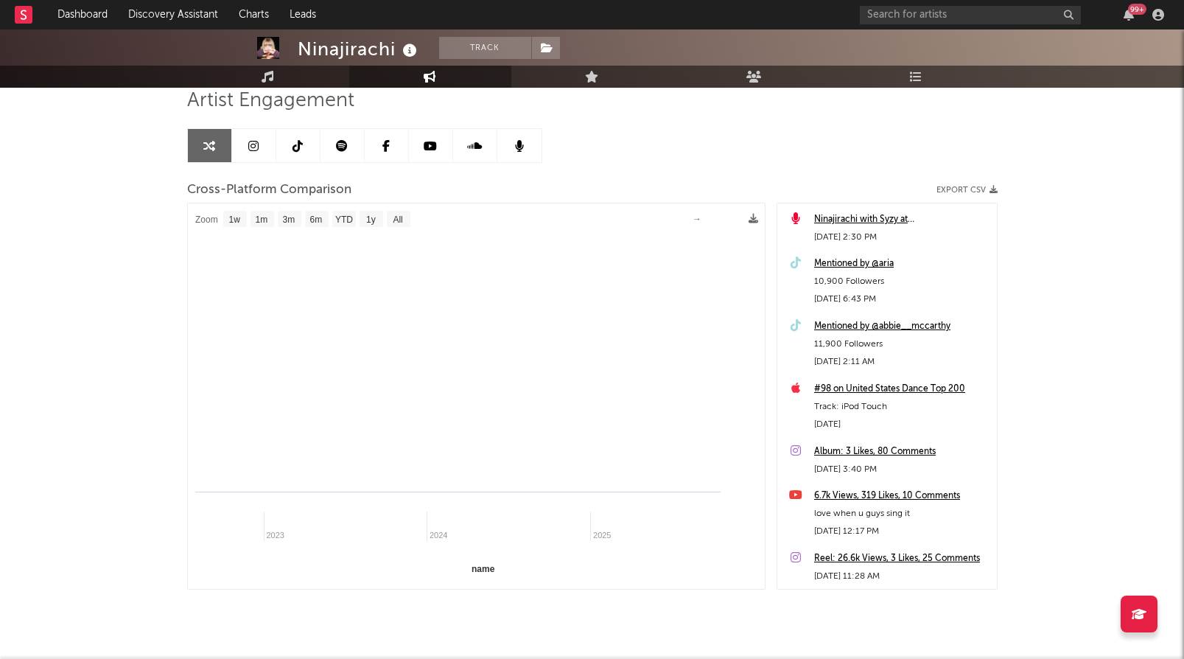
select select "1m"
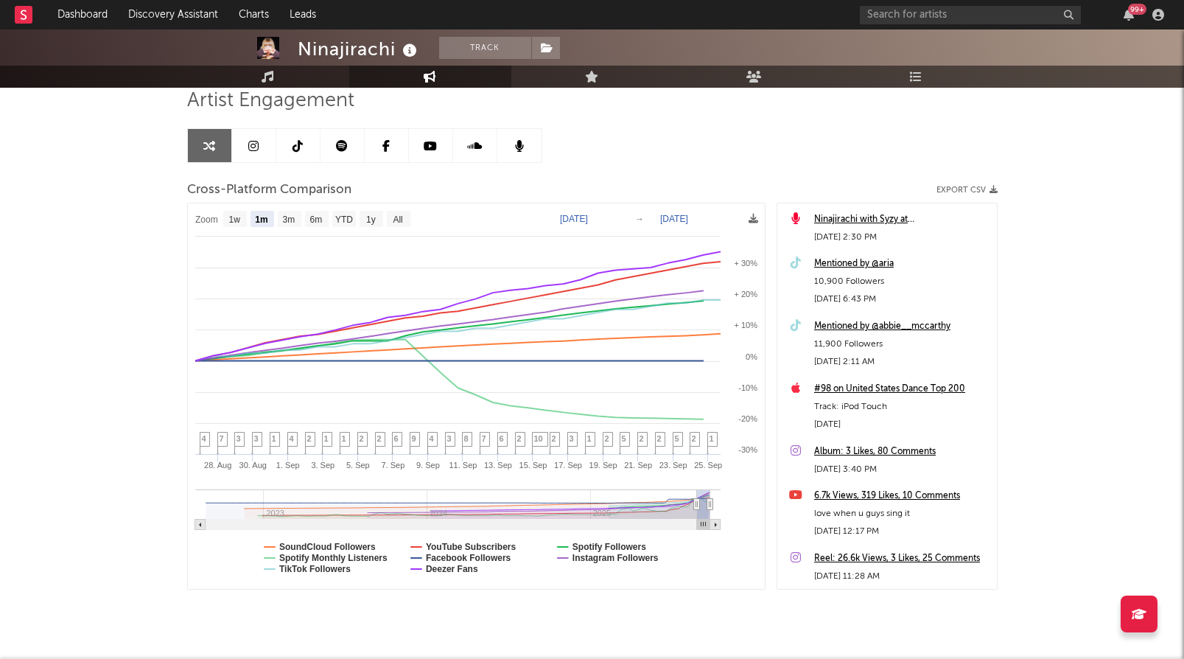
click at [357, 147] on link at bounding box center [343, 145] width 44 height 33
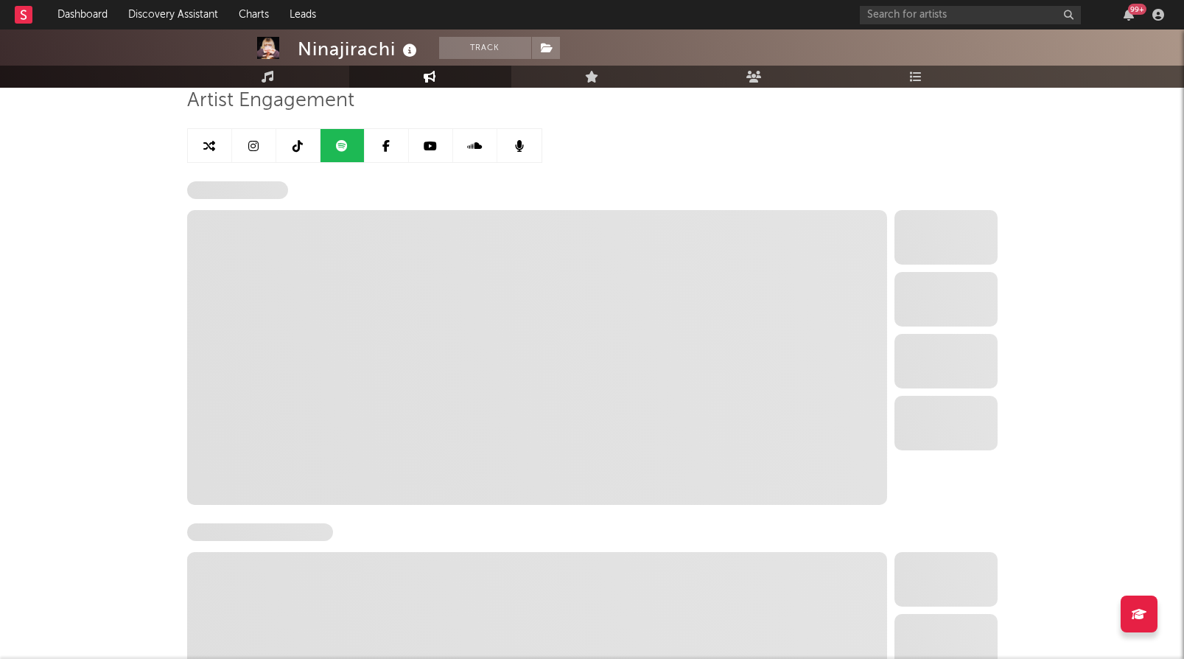
select select "6m"
select select "1w"
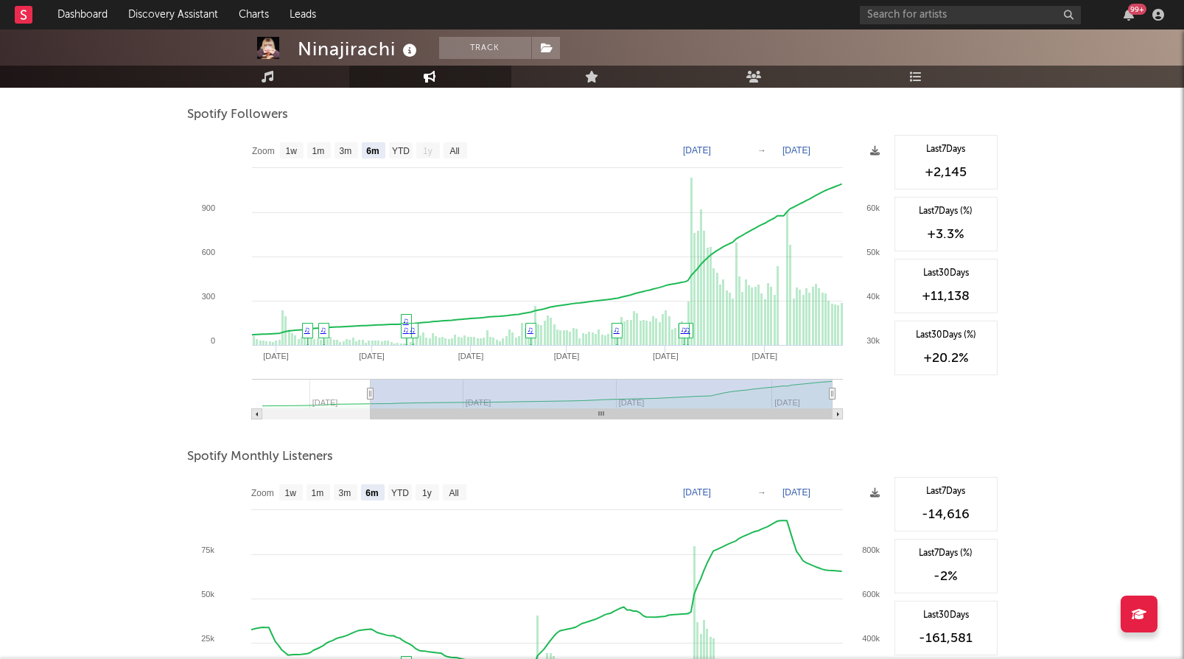
scroll to position [137, 0]
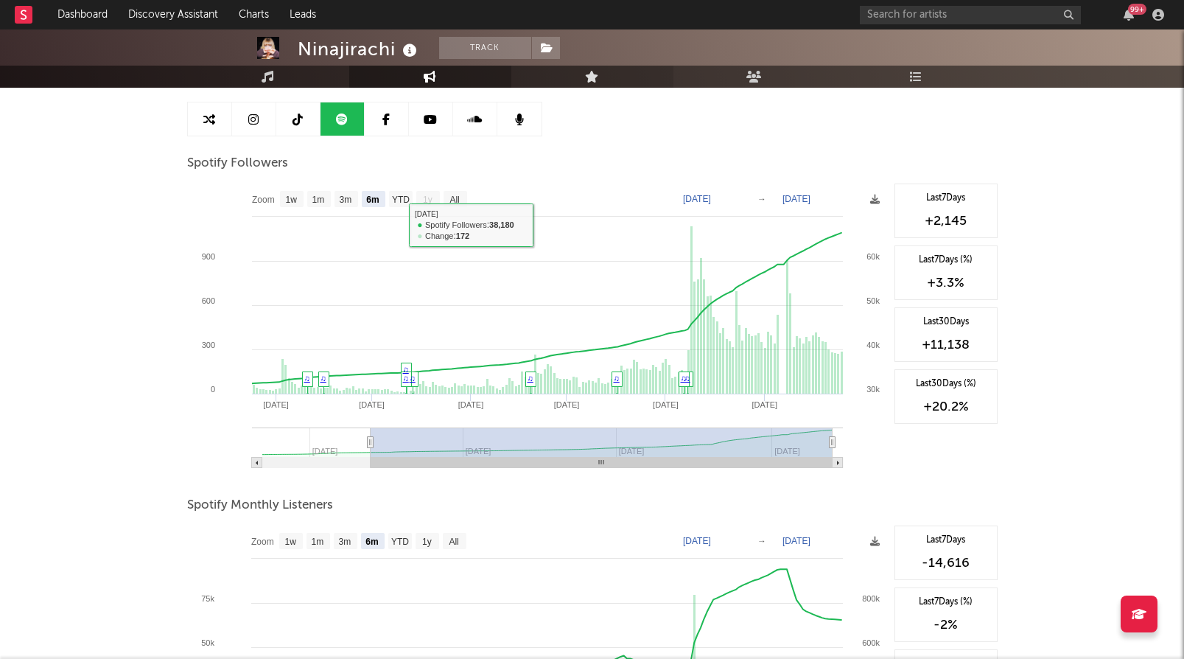
click at [622, 80] on link "Live" at bounding box center [592, 77] width 162 height 22
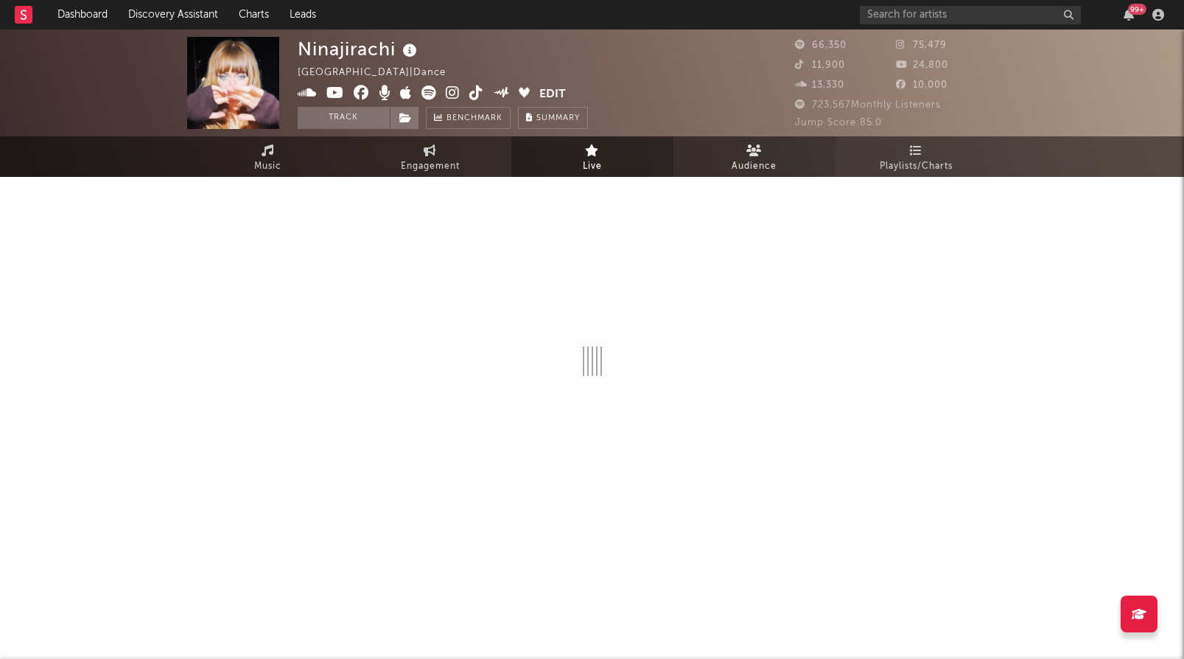
click at [765, 155] on link "Audience" at bounding box center [755, 156] width 162 height 41
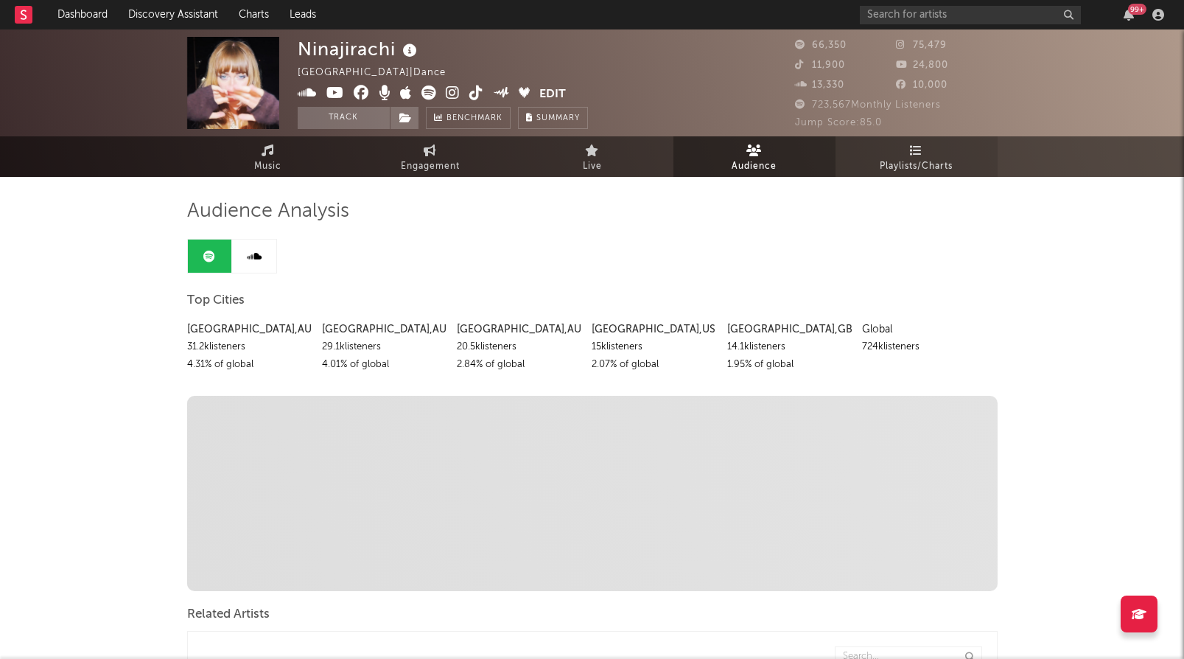
click at [912, 158] on span "Playlists/Charts" at bounding box center [916, 167] width 73 height 18
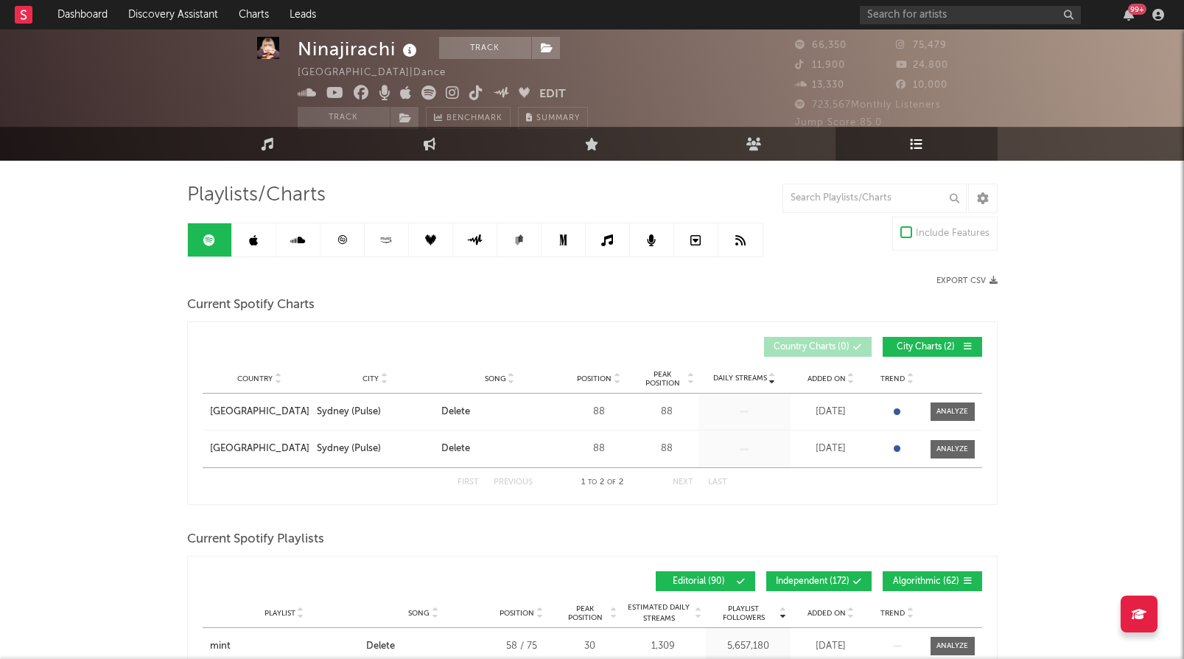
scroll to position [74, 0]
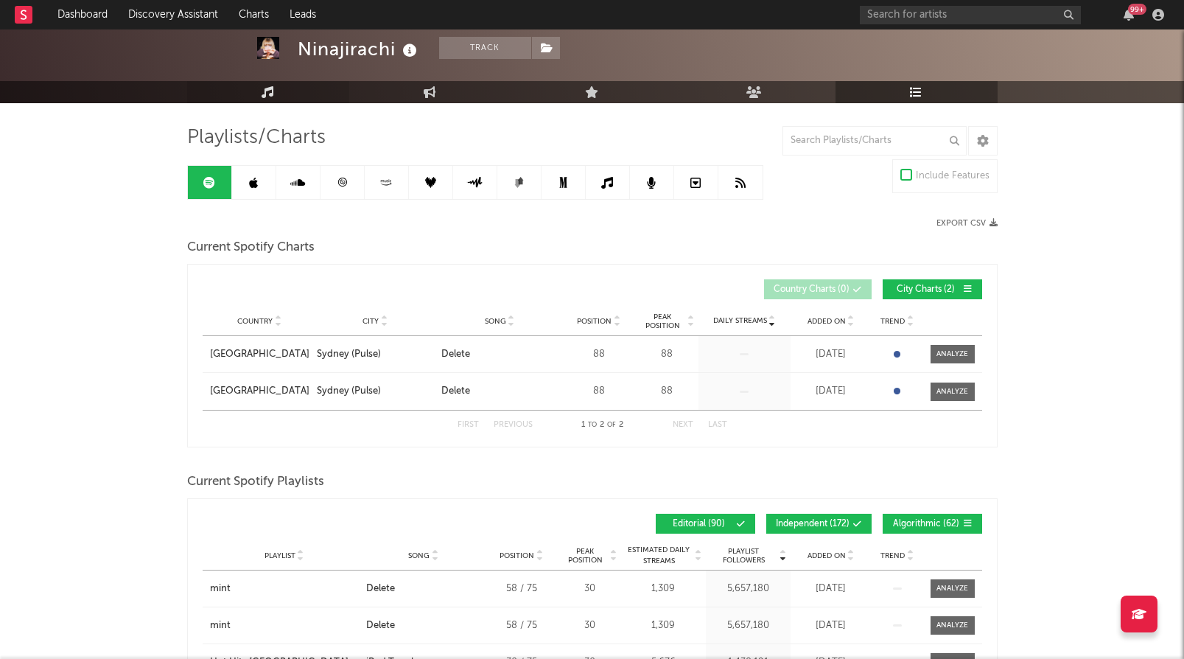
click at [280, 102] on link "Music" at bounding box center [268, 92] width 162 height 22
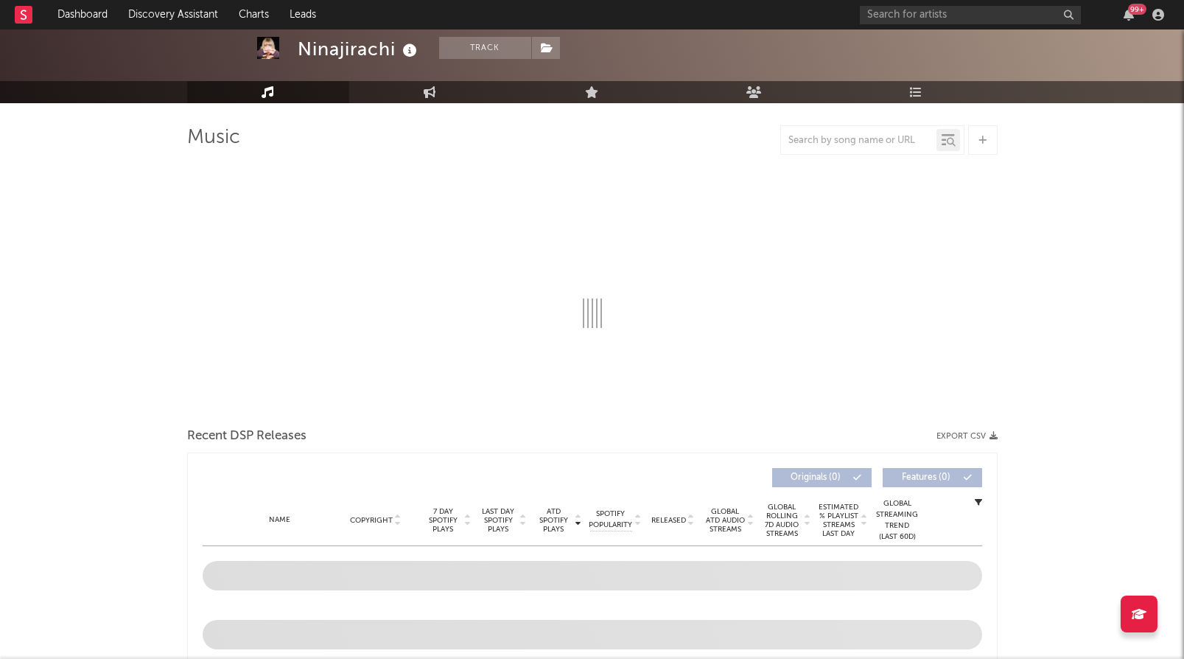
select select "6m"
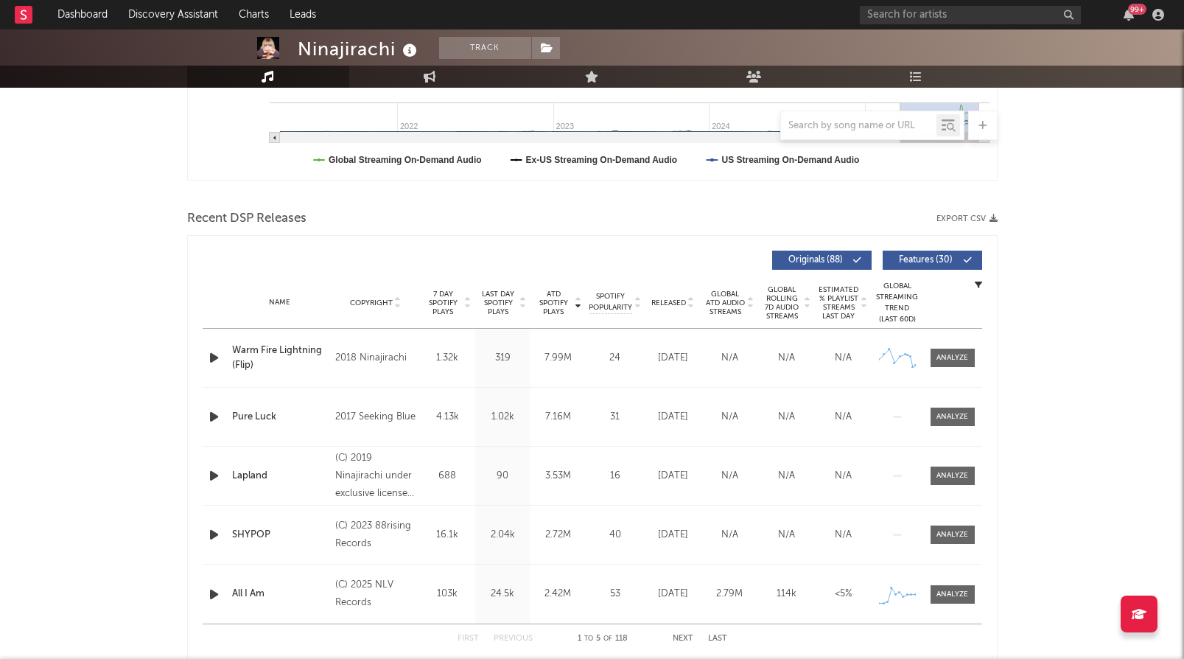
scroll to position [410, 0]
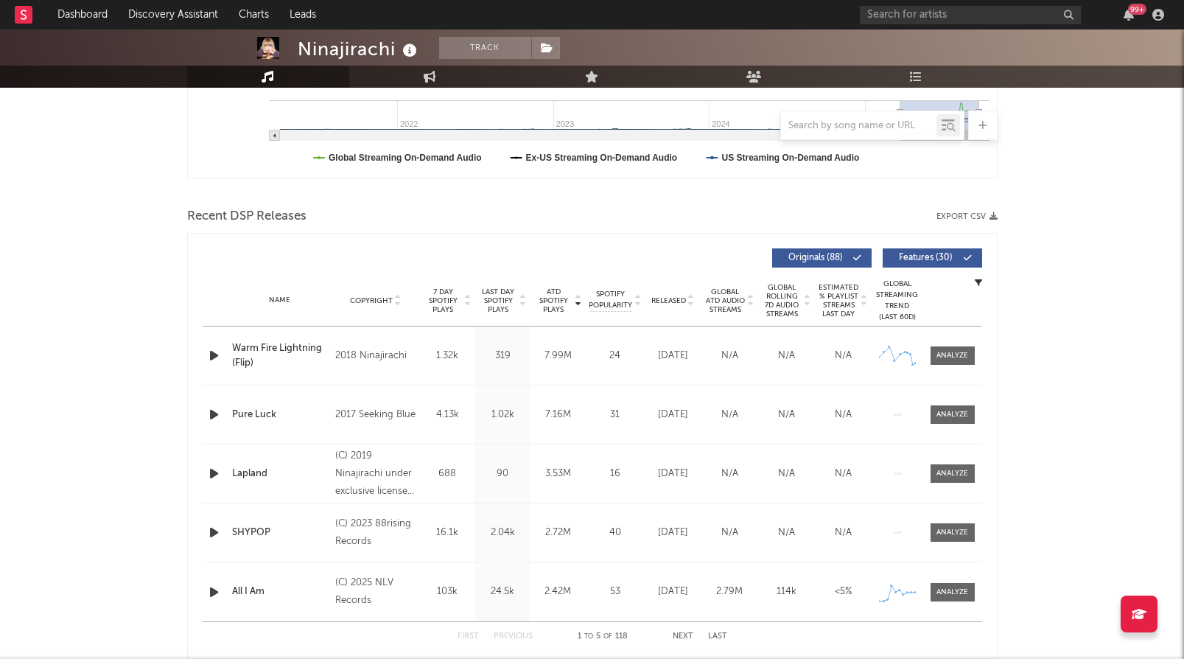
click at [727, 290] on span "Global ATD Audio Streams" at bounding box center [725, 300] width 41 height 27
click at [778, 290] on span "Global Rolling 7D Audio Streams" at bounding box center [782, 300] width 41 height 35
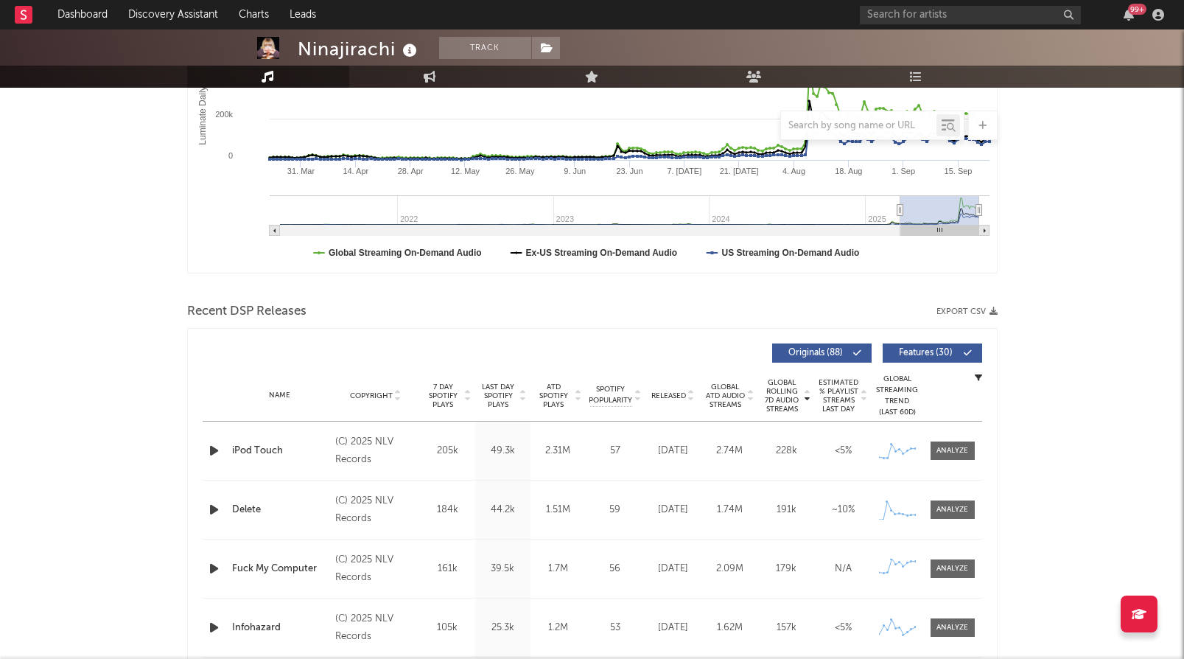
scroll to position [315, 0]
click at [561, 394] on span "ATD Spotify Plays" at bounding box center [553, 395] width 39 height 27
click at [738, 399] on span "Global ATD Audio Streams" at bounding box center [725, 395] width 41 height 27
click at [777, 394] on span "Global Rolling 7D Audio Streams" at bounding box center [782, 394] width 41 height 35
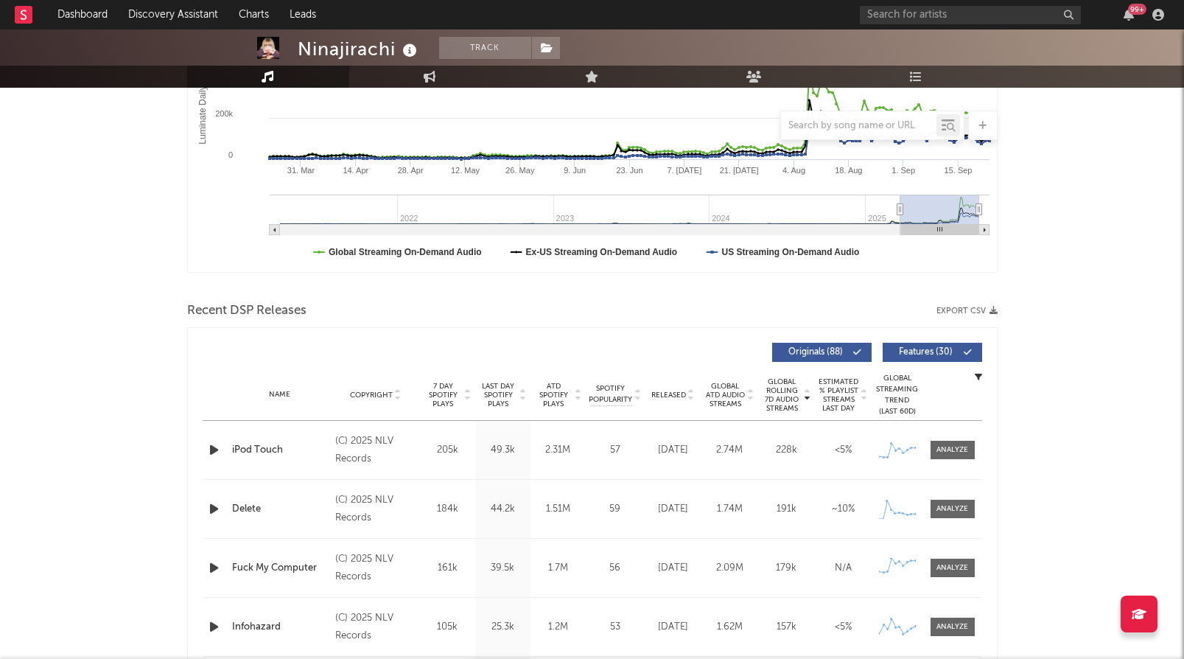
click at [775, 394] on span "Global Rolling 7D Audio Streams" at bounding box center [782, 394] width 41 height 35
